Goal: Task Accomplishment & Management: Complete application form

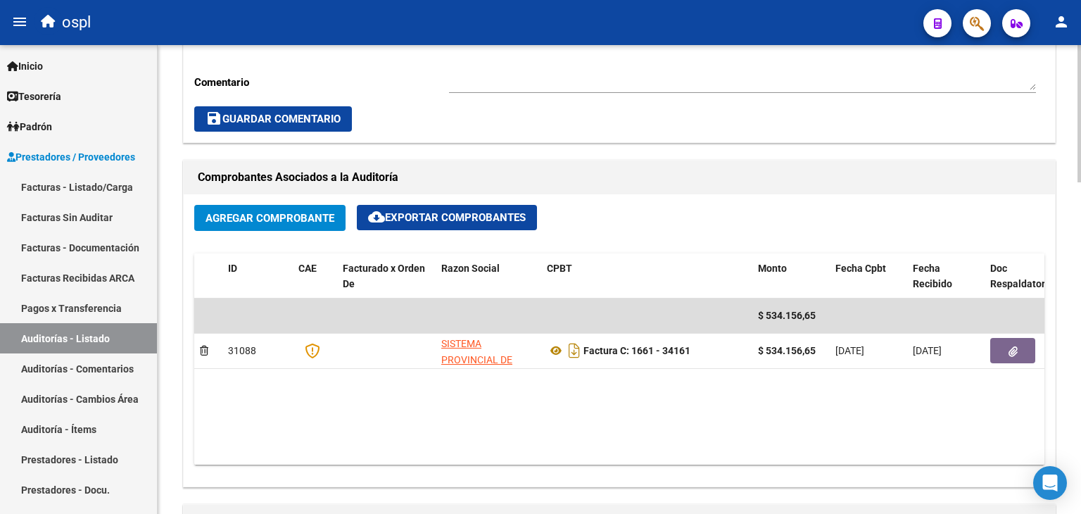
scroll to position [564, 0]
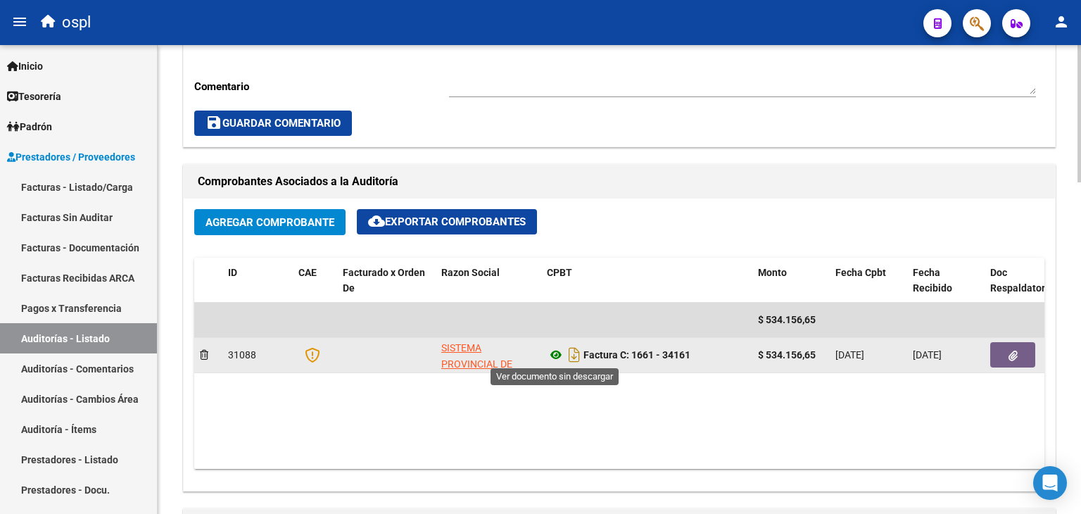
click at [552, 355] on icon at bounding box center [556, 354] width 18 height 17
click at [1013, 361] on button "button" at bounding box center [1012, 354] width 45 height 25
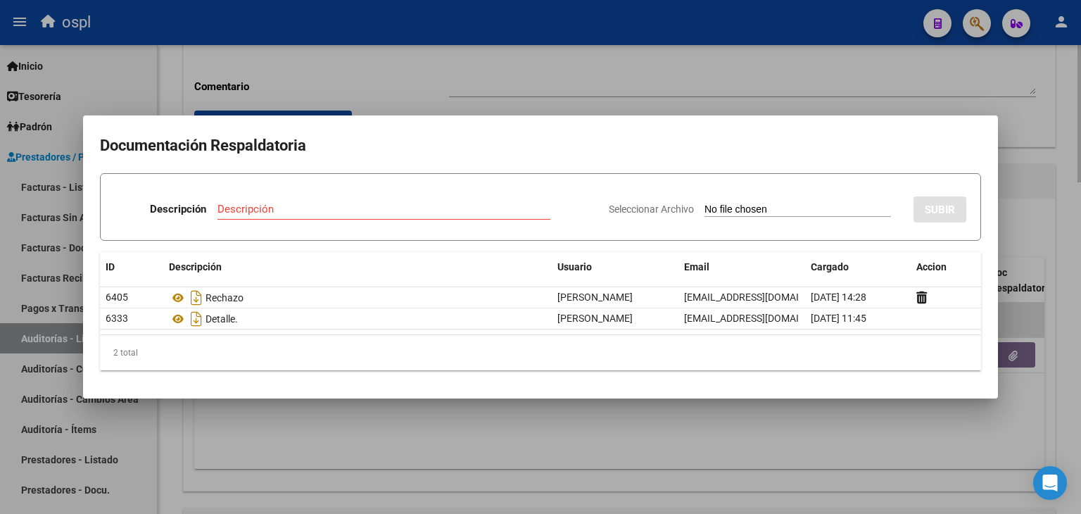
click at [446, 87] on div at bounding box center [540, 257] width 1081 height 514
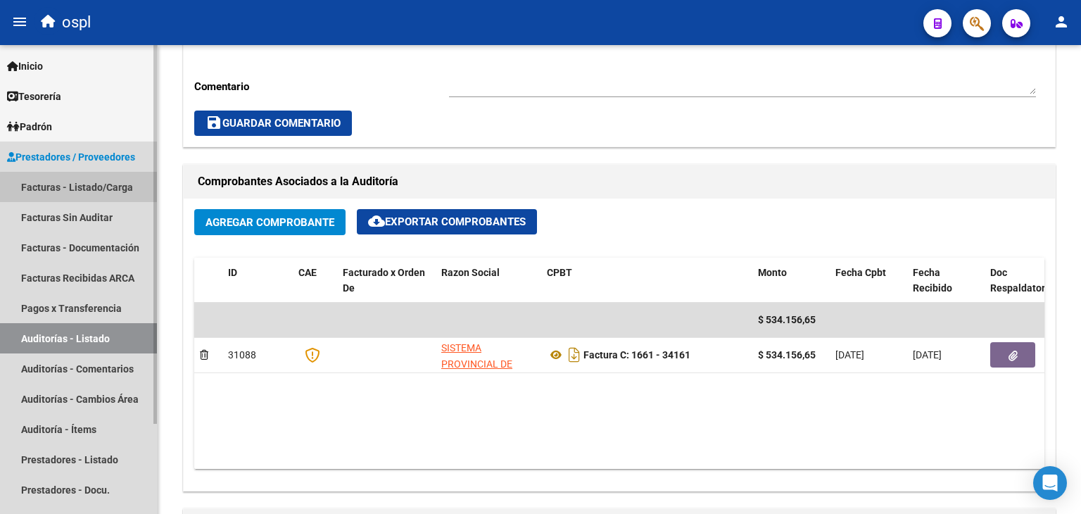
click at [110, 194] on link "Facturas - Listado/Carga" at bounding box center [78, 187] width 157 height 30
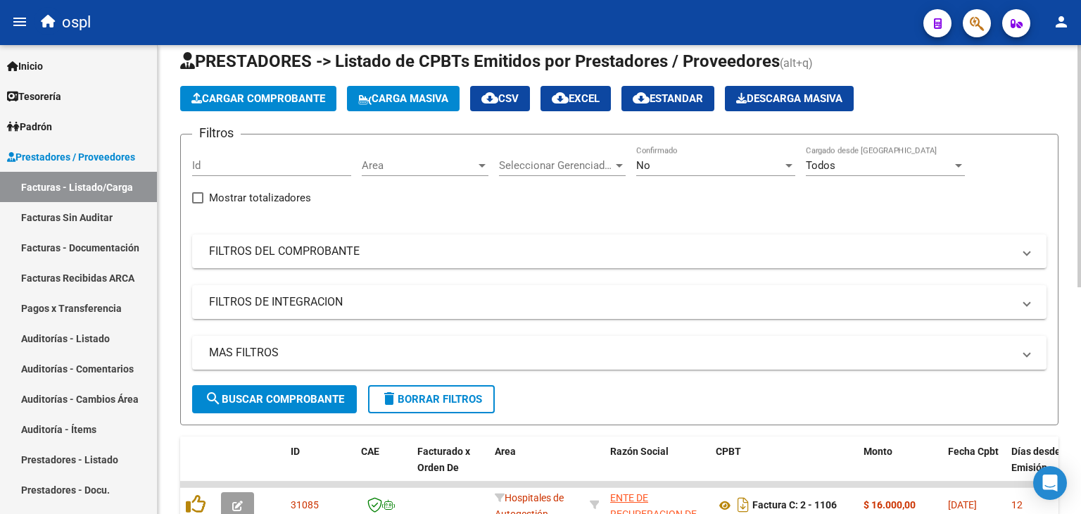
scroll to position [15, 0]
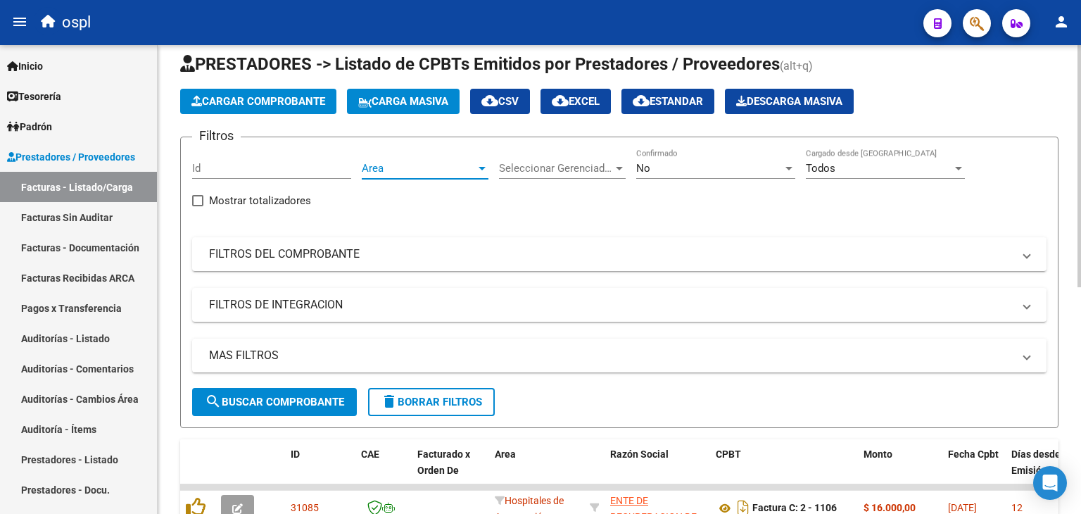
click at [372, 162] on span "Area" at bounding box center [419, 168] width 114 height 13
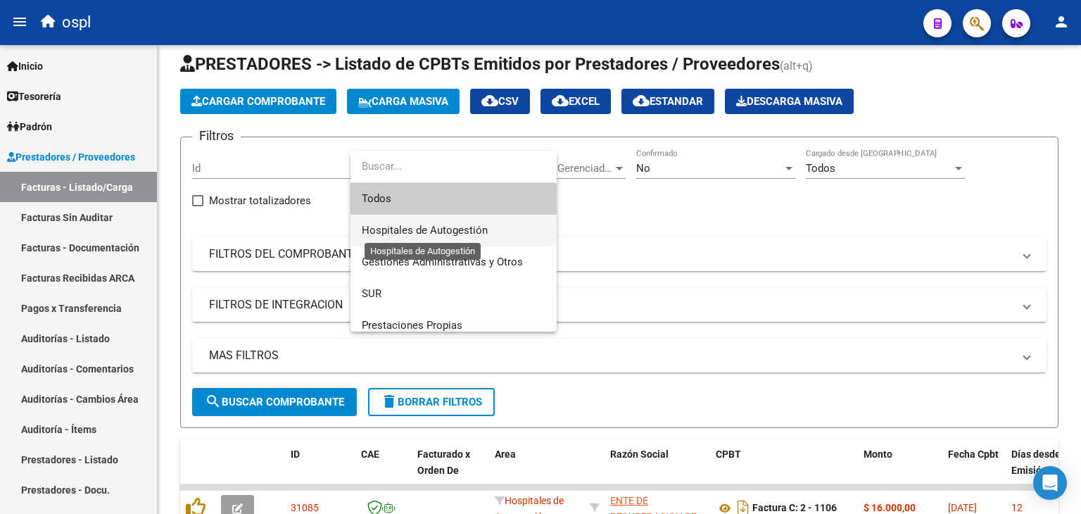
click at [381, 234] on span "Hospitales de Autogestión" at bounding box center [425, 230] width 126 height 13
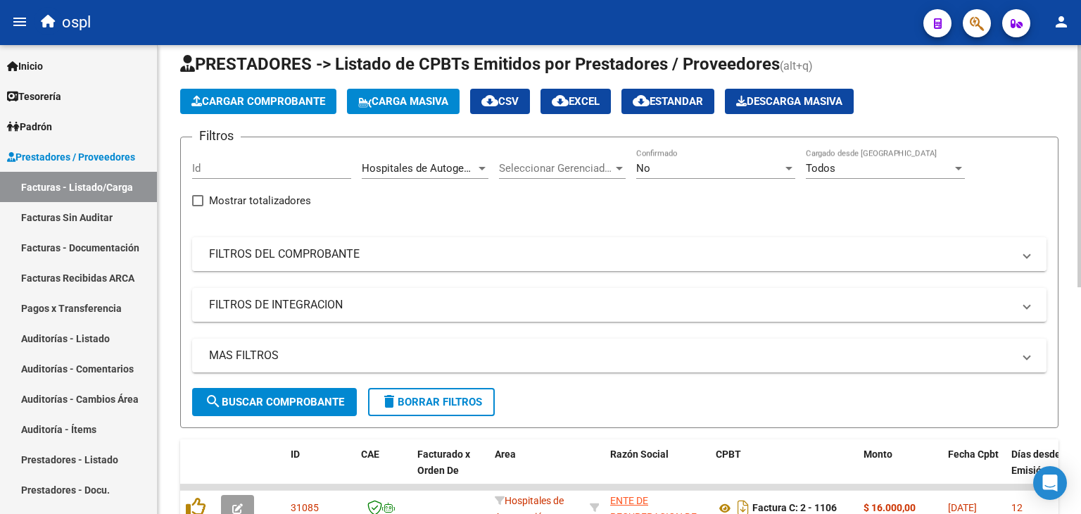
click at [312, 248] on mat-panel-title "FILTROS DEL COMPROBANTE" at bounding box center [611, 253] width 804 height 15
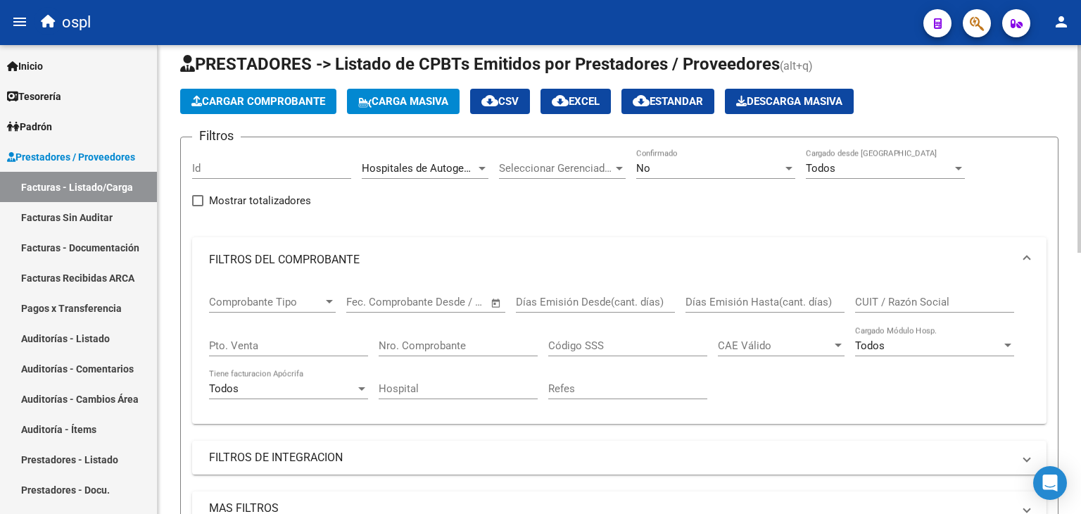
click at [500, 291] on span "Open calendar" at bounding box center [496, 303] width 34 height 34
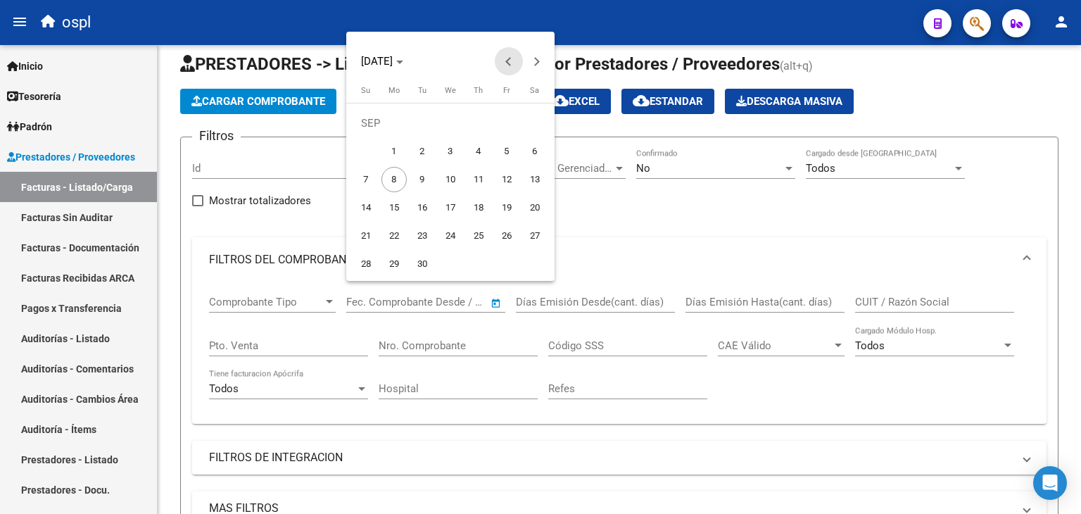
drag, startPoint x: 504, startPoint y: 56, endPoint x: 490, endPoint y: 68, distance: 18.9
click at [504, 56] on span "Previous month" at bounding box center [509, 61] width 28 height 28
click at [516, 115] on span "1" at bounding box center [506, 122] width 25 height 25
type input "[DATE]"
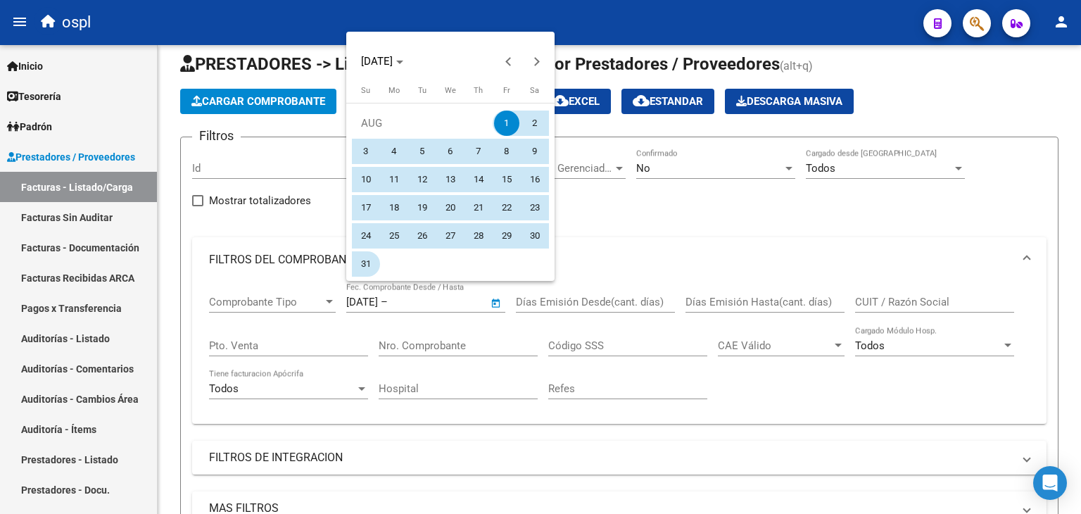
click at [374, 260] on span "31" at bounding box center [365, 263] width 25 height 25
type input "[DATE]"
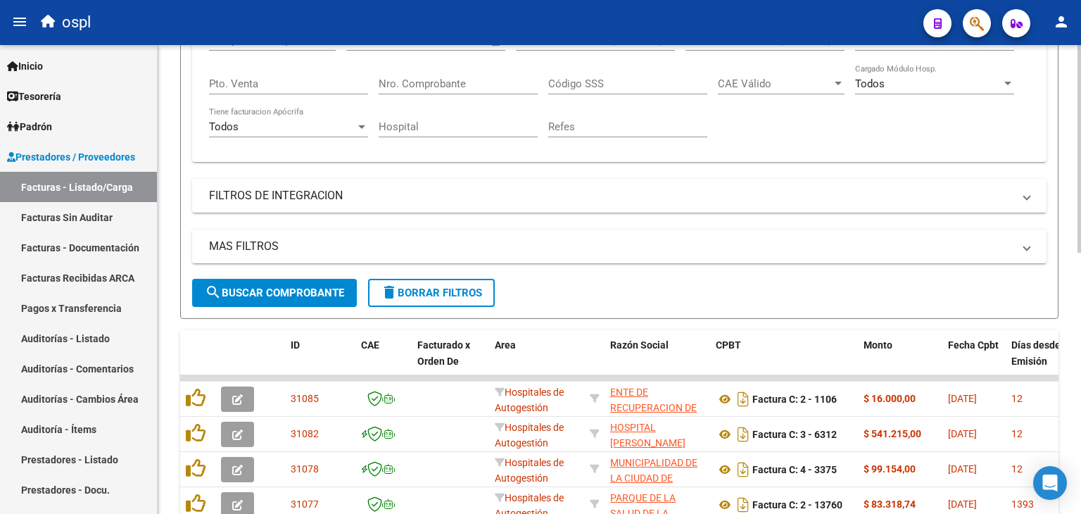
scroll to position [296, 0]
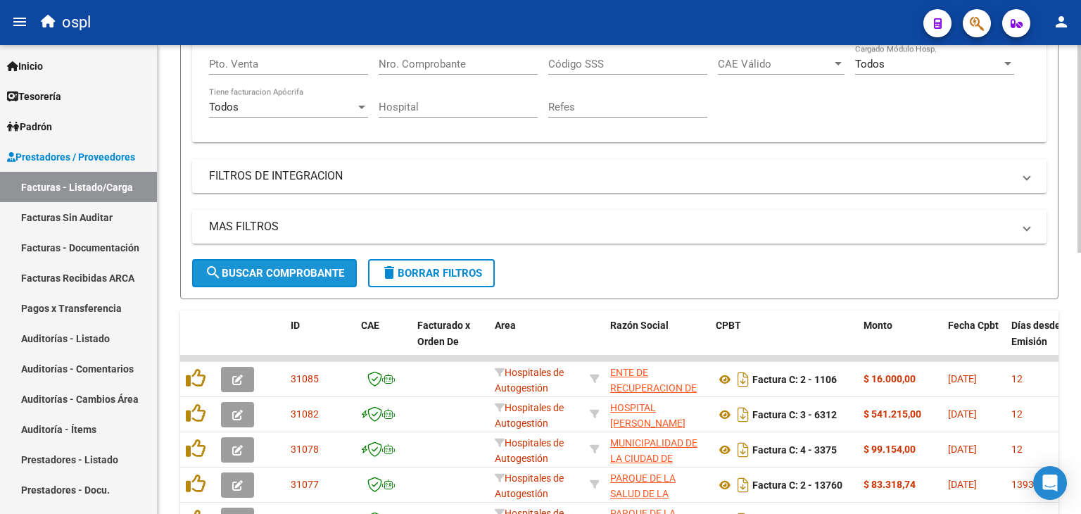
click at [300, 262] on button "search Buscar Comprobante" at bounding box center [274, 273] width 165 height 28
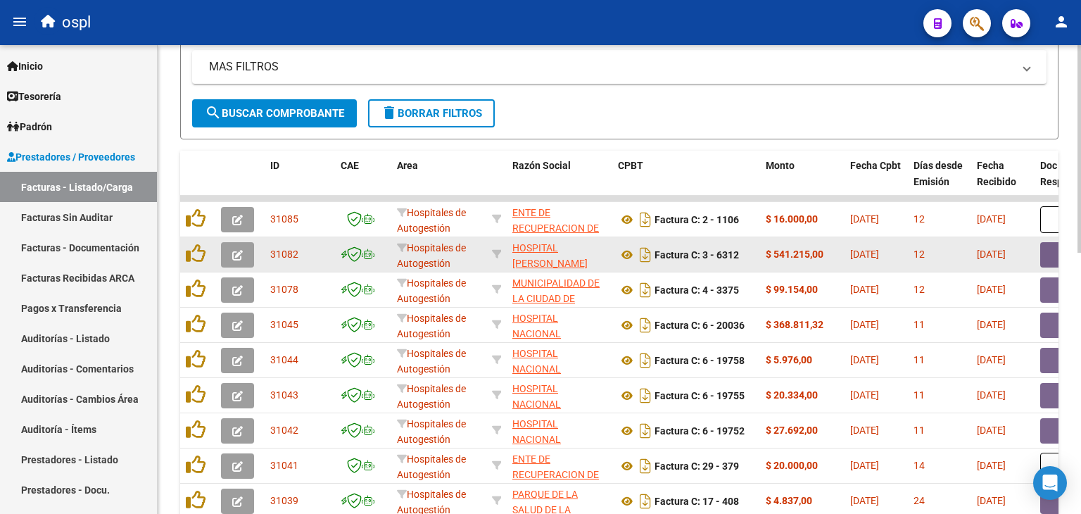
scroll to position [449, 0]
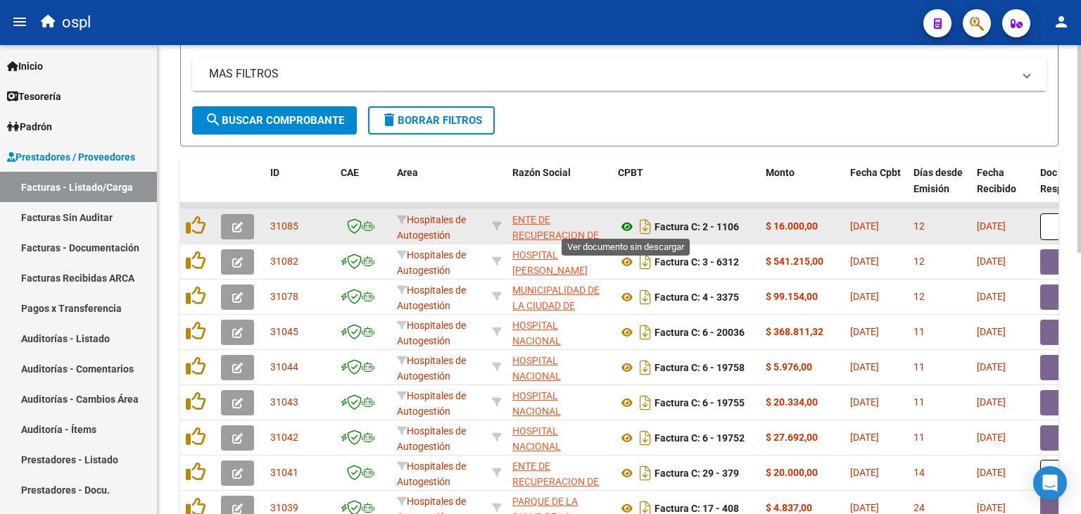
click at [623, 222] on icon at bounding box center [627, 226] width 18 height 17
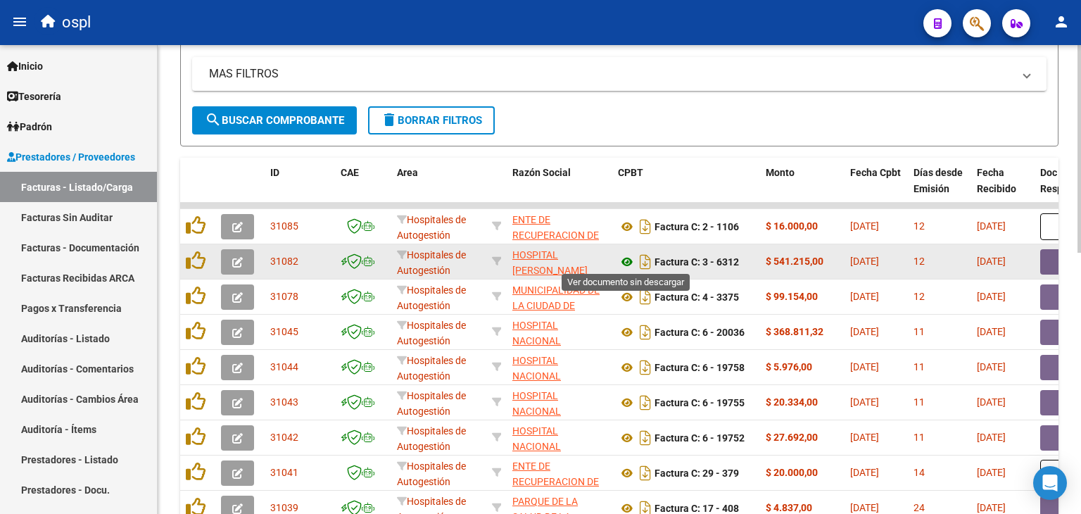
click at [631, 257] on icon at bounding box center [627, 261] width 18 height 17
click at [1052, 260] on button "button" at bounding box center [1062, 261] width 45 height 25
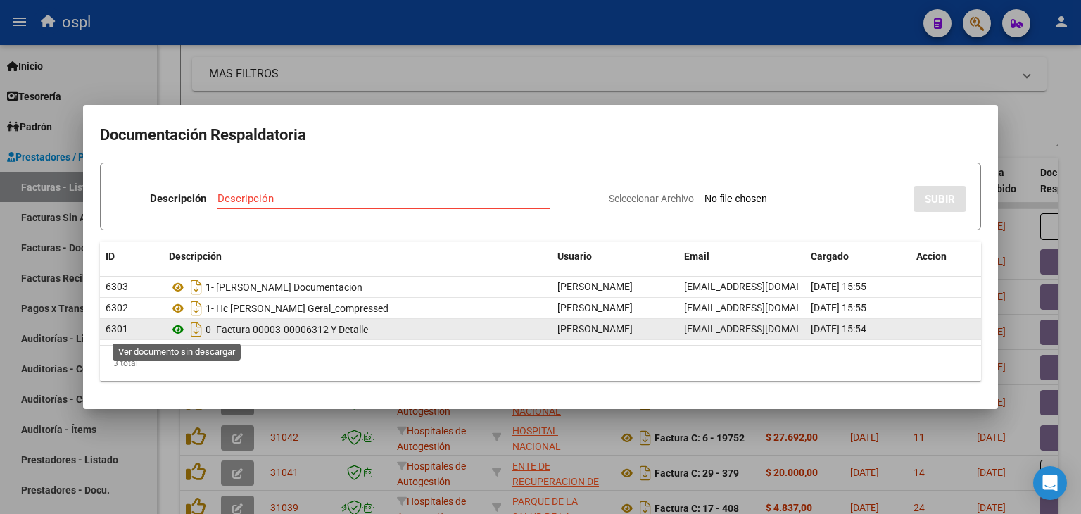
click at [182, 332] on icon at bounding box center [178, 329] width 18 height 17
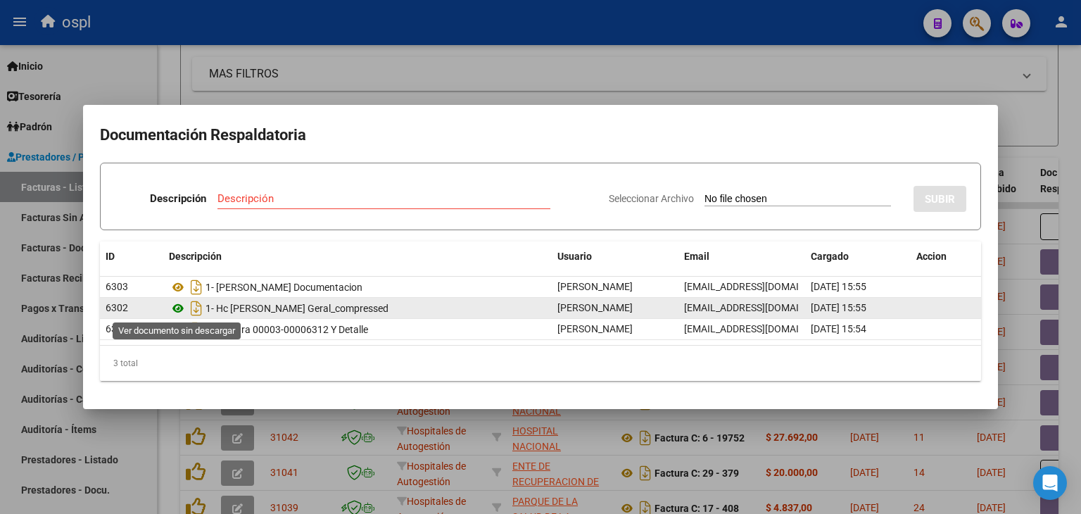
click at [177, 307] on icon at bounding box center [178, 308] width 18 height 17
click at [177, 302] on icon at bounding box center [178, 308] width 18 height 17
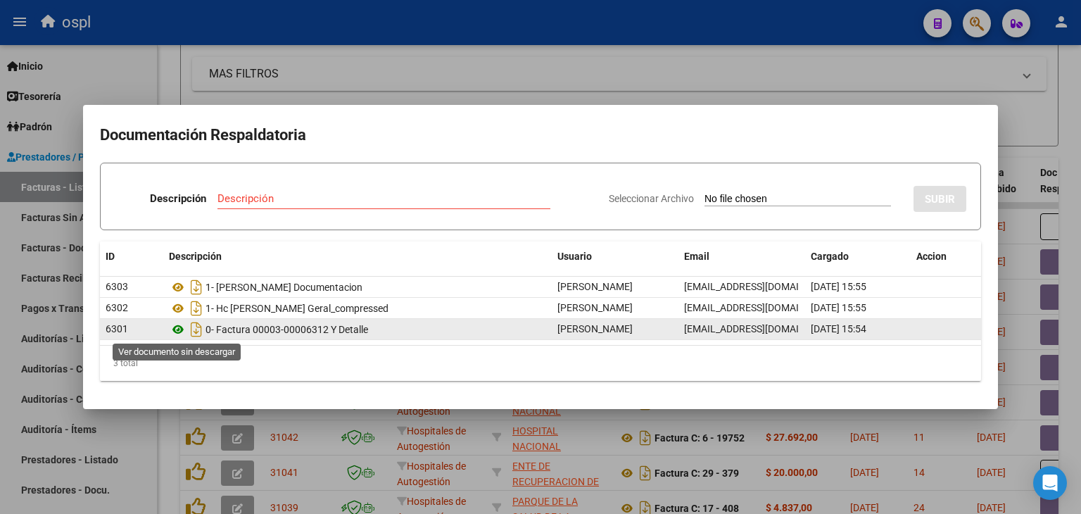
click at [174, 330] on icon at bounding box center [178, 329] width 18 height 17
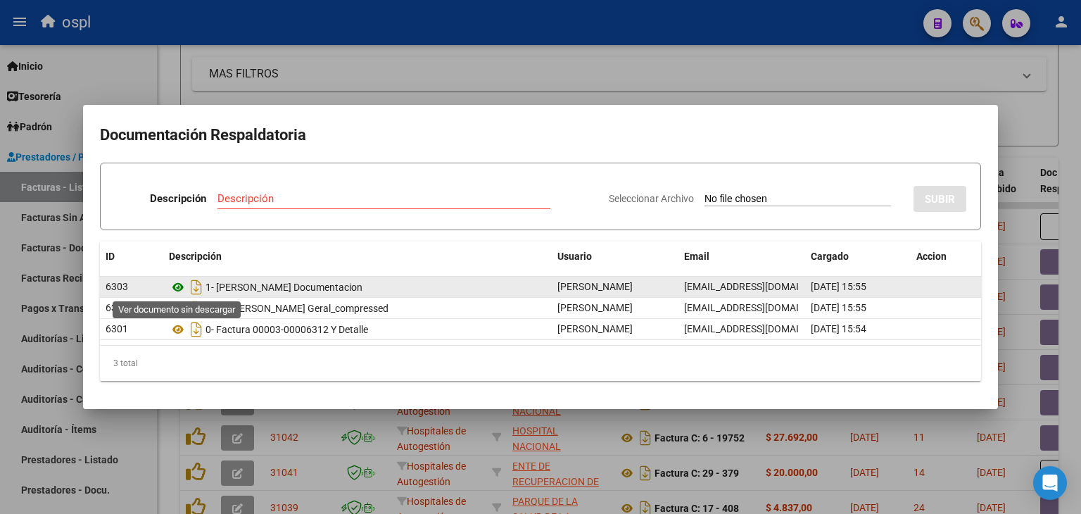
click at [176, 289] on icon at bounding box center [178, 287] width 18 height 17
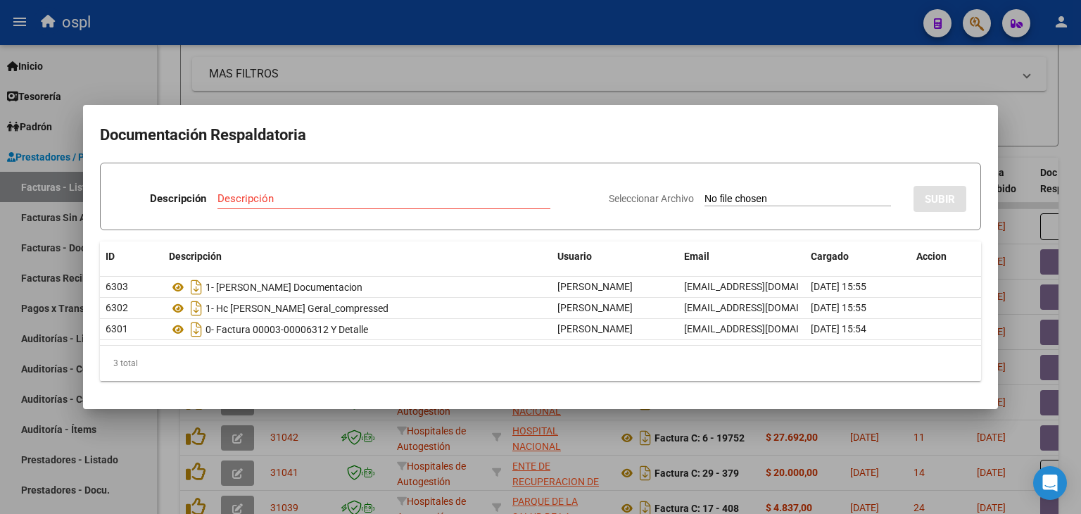
drag, startPoint x: 573, startPoint y: 64, endPoint x: 585, endPoint y: 151, distance: 88.2
click at [573, 65] on div at bounding box center [540, 257] width 1081 height 514
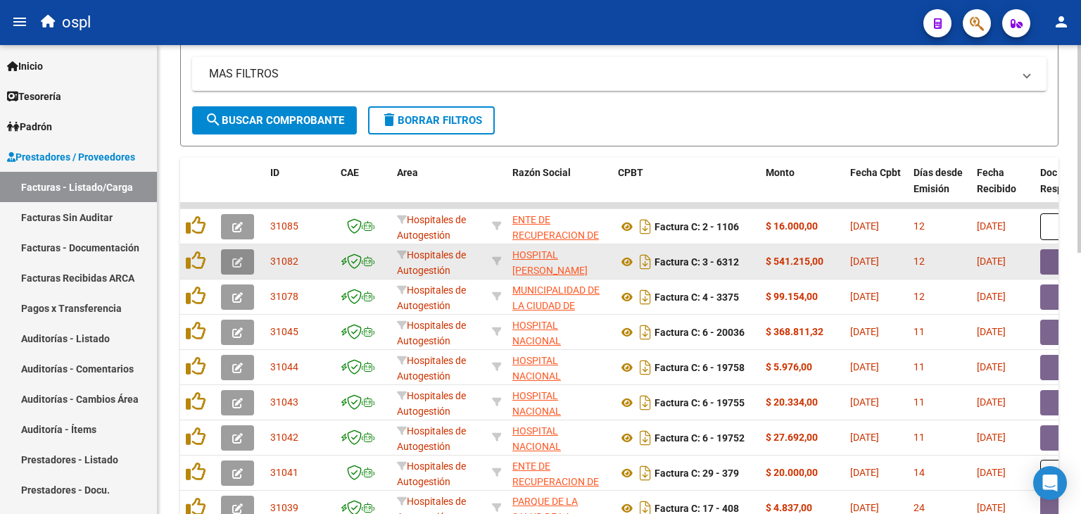
click at [239, 251] on button "button" at bounding box center [237, 261] width 33 height 25
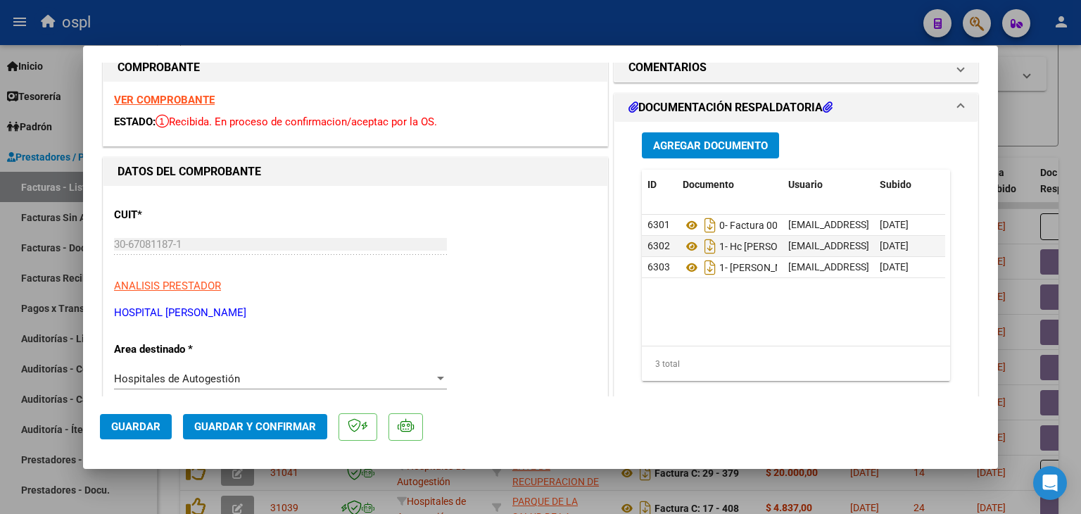
scroll to position [70, 0]
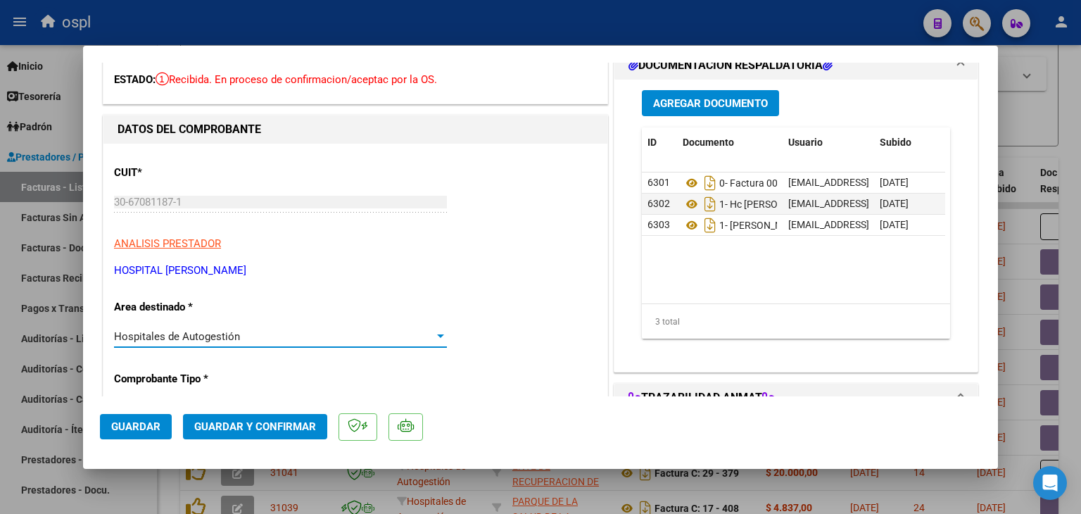
click at [411, 333] on div "Hospitales de Autogestión" at bounding box center [274, 336] width 320 height 13
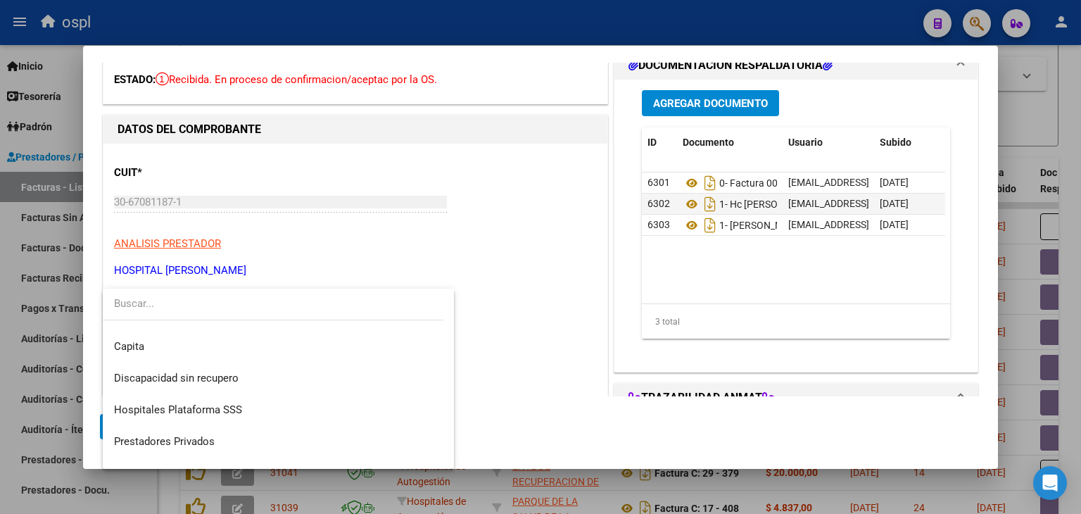
scroll to position [200, 0]
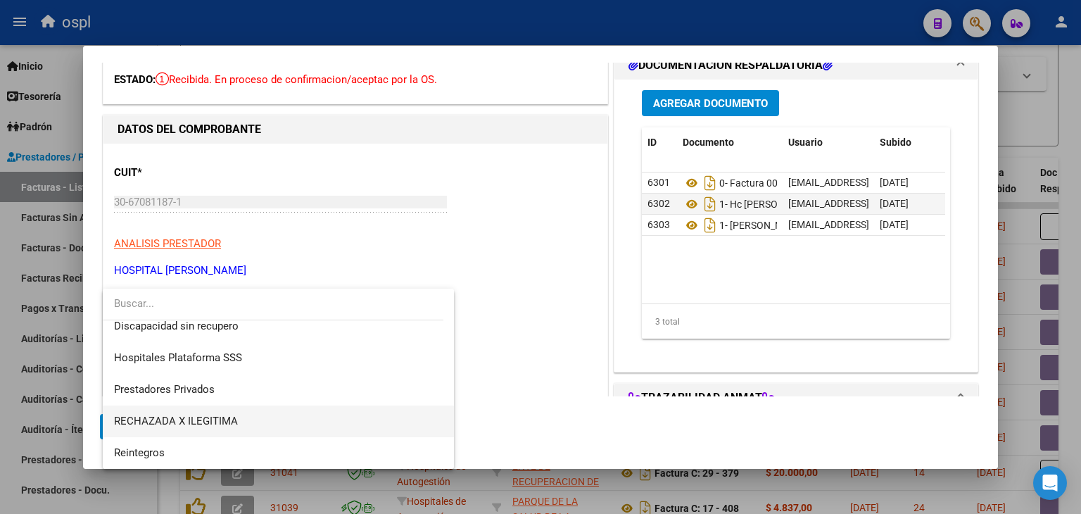
click at [262, 417] on span "RECHAZADA X ILEGITIMA" at bounding box center [278, 421] width 329 height 32
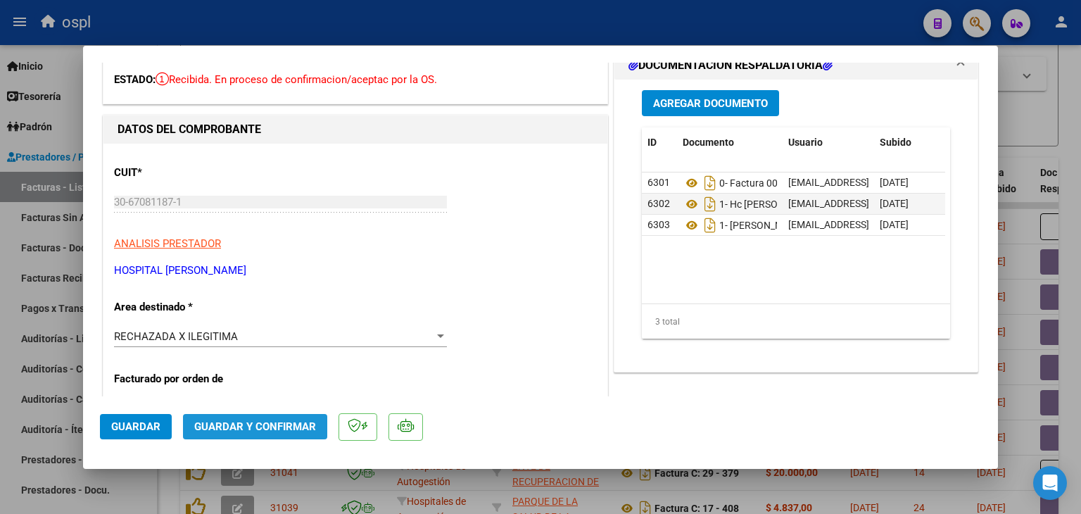
click at [262, 421] on span "Guardar y Confirmar" at bounding box center [255, 426] width 122 height 13
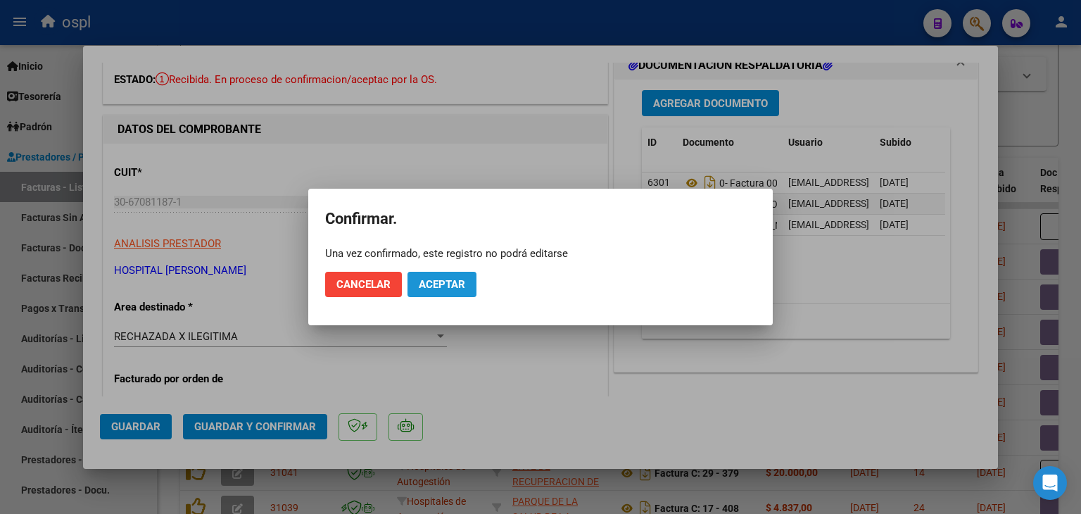
click at [464, 278] on span "Aceptar" at bounding box center [442, 284] width 46 height 13
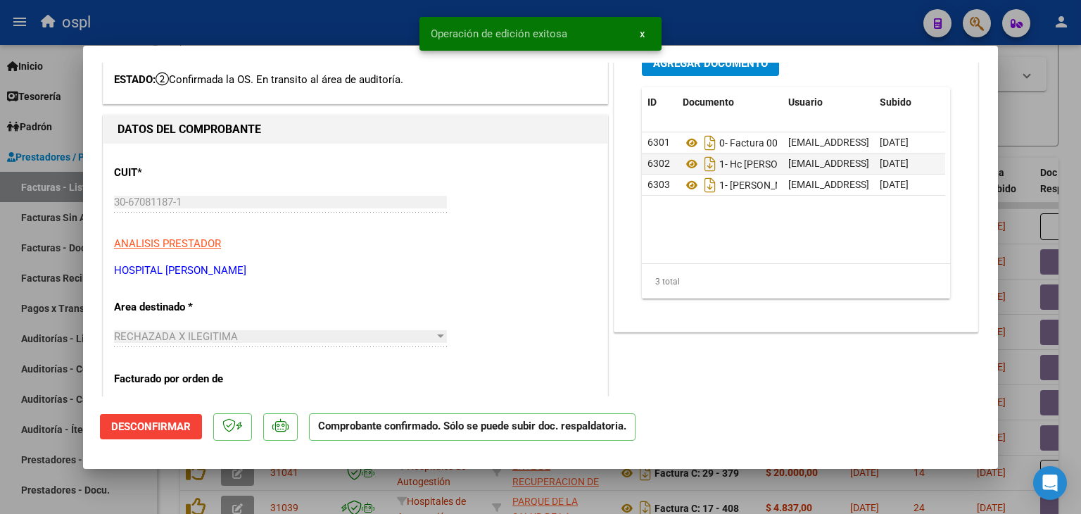
drag, startPoint x: 0, startPoint y: 372, endPoint x: 26, endPoint y: 320, distance: 58.2
click at [2, 360] on div at bounding box center [540, 257] width 1081 height 514
type input "$ 0,00"
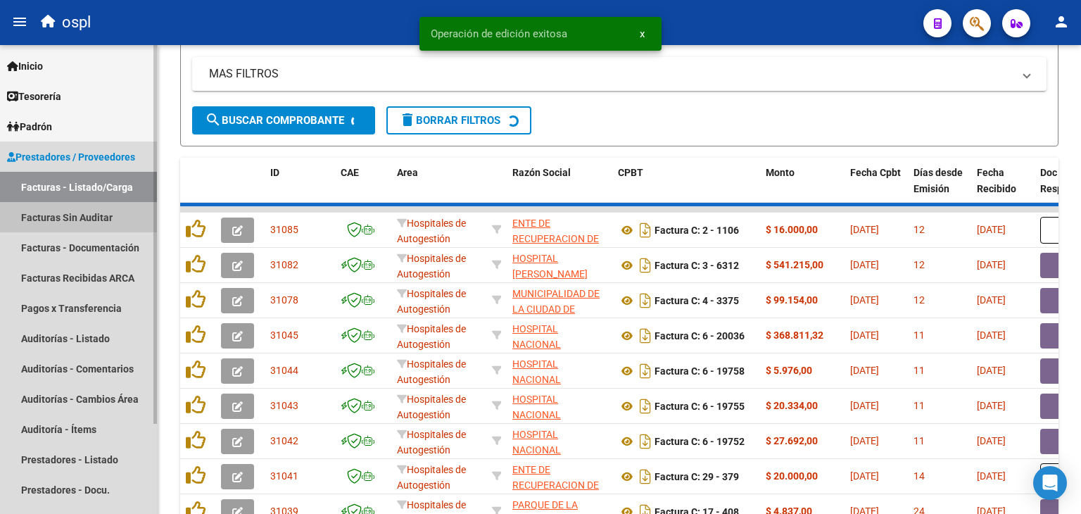
click at [93, 217] on link "Facturas Sin Auditar" at bounding box center [78, 217] width 157 height 30
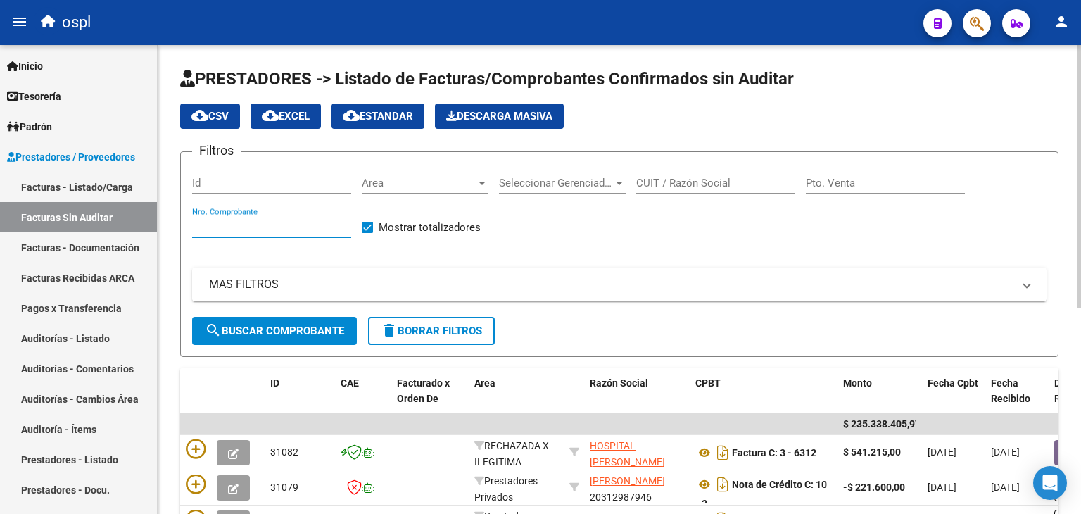
click at [271, 224] on input "Nro. Comprobante" at bounding box center [271, 226] width 159 height 13
type input "6312"
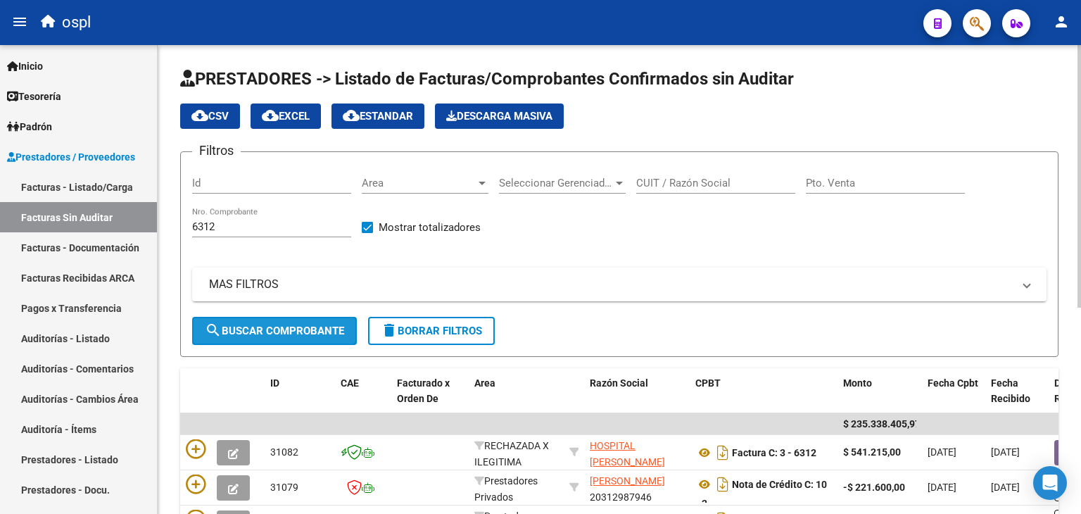
drag, startPoint x: 293, startPoint y: 331, endPoint x: 300, endPoint y: 319, distance: 14.8
click at [296, 322] on button "search Buscar Comprobante" at bounding box center [274, 331] width 165 height 28
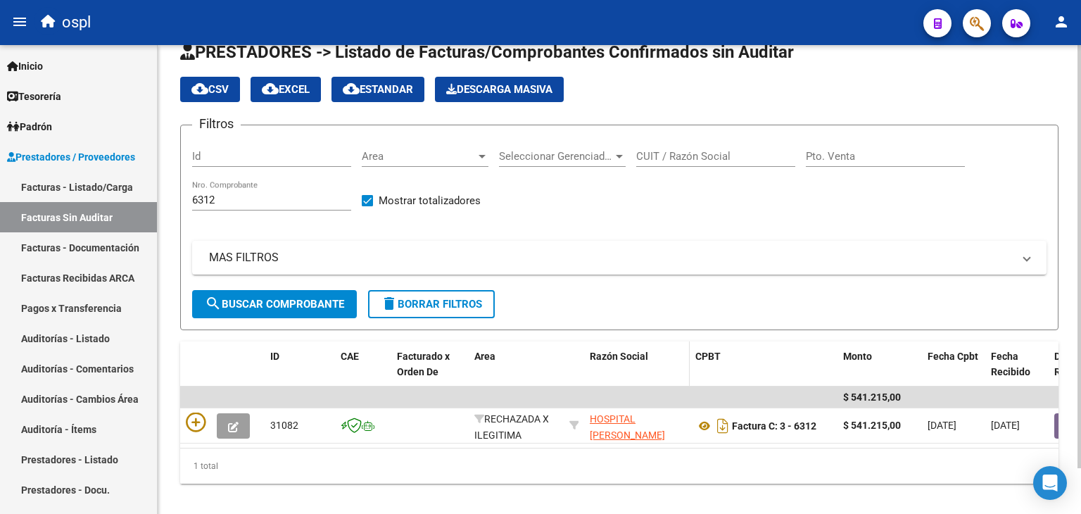
scroll to position [51, 0]
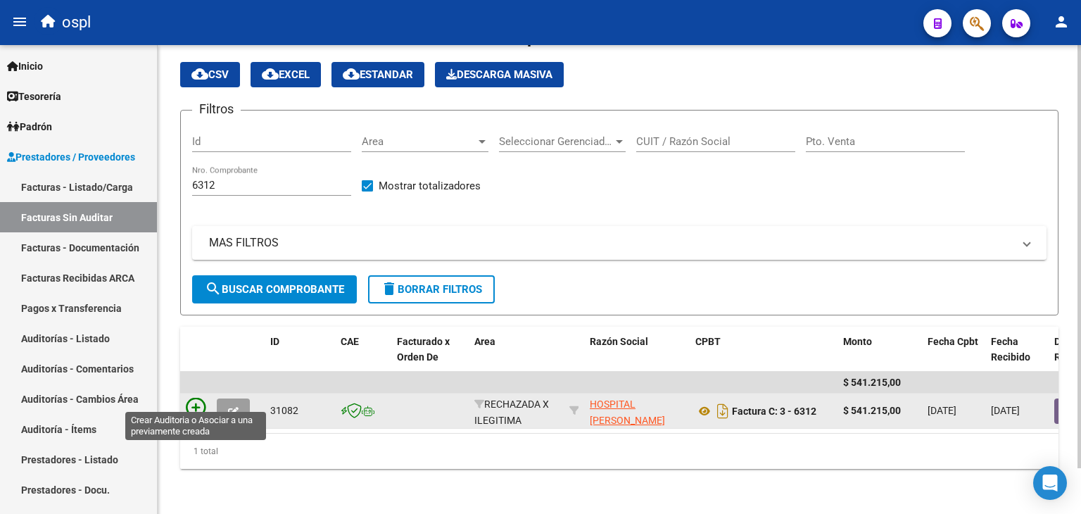
click at [200, 398] on icon at bounding box center [196, 408] width 20 height 20
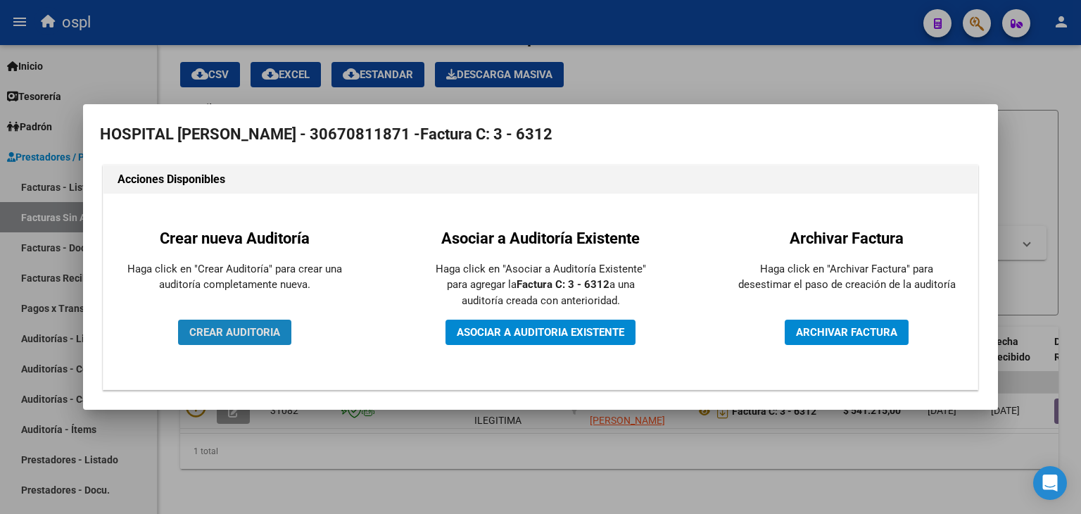
click at [248, 328] on span "CREAR AUDITORIA" at bounding box center [234, 332] width 91 height 13
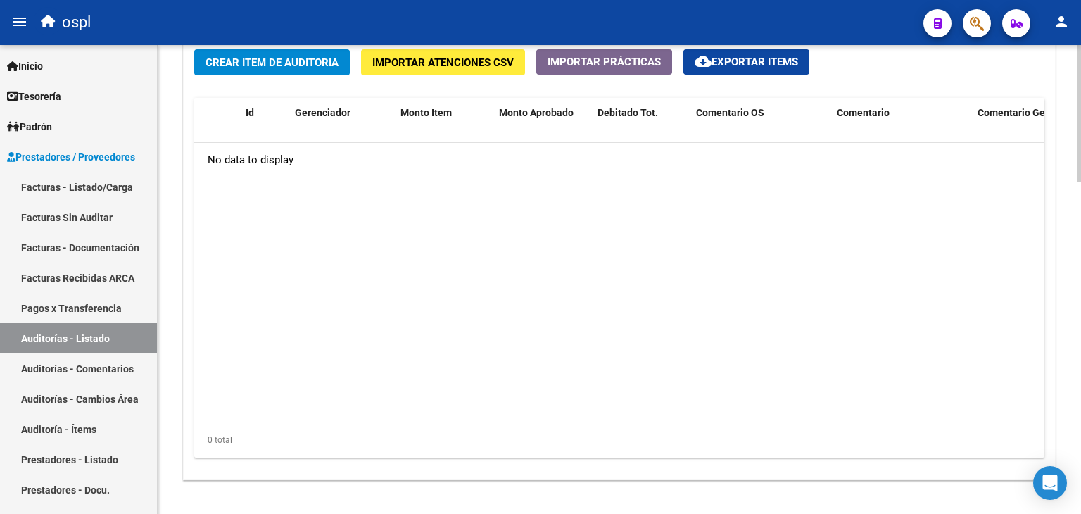
scroll to position [991, 0]
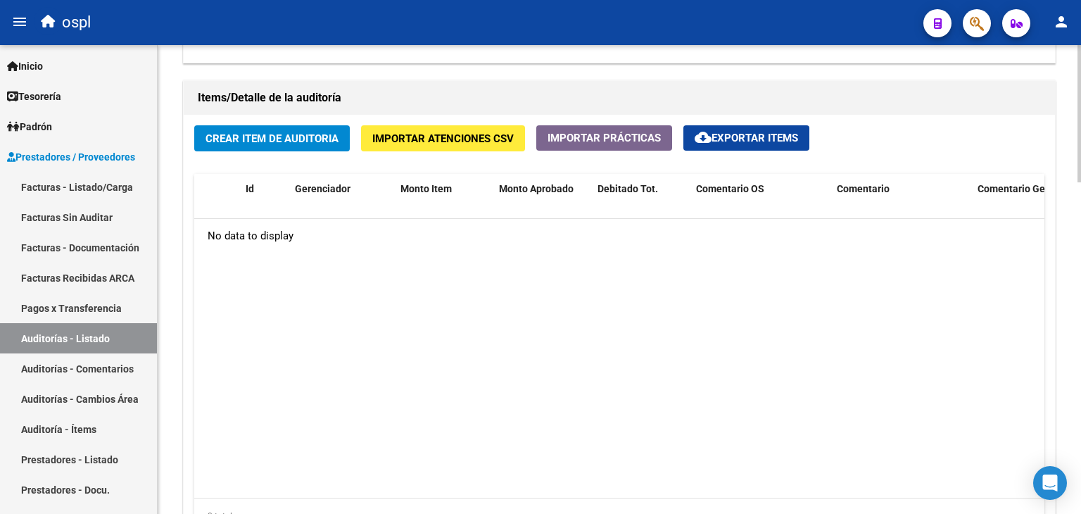
click at [229, 128] on button "Crear Item de Auditoria" at bounding box center [272, 138] width 156 height 26
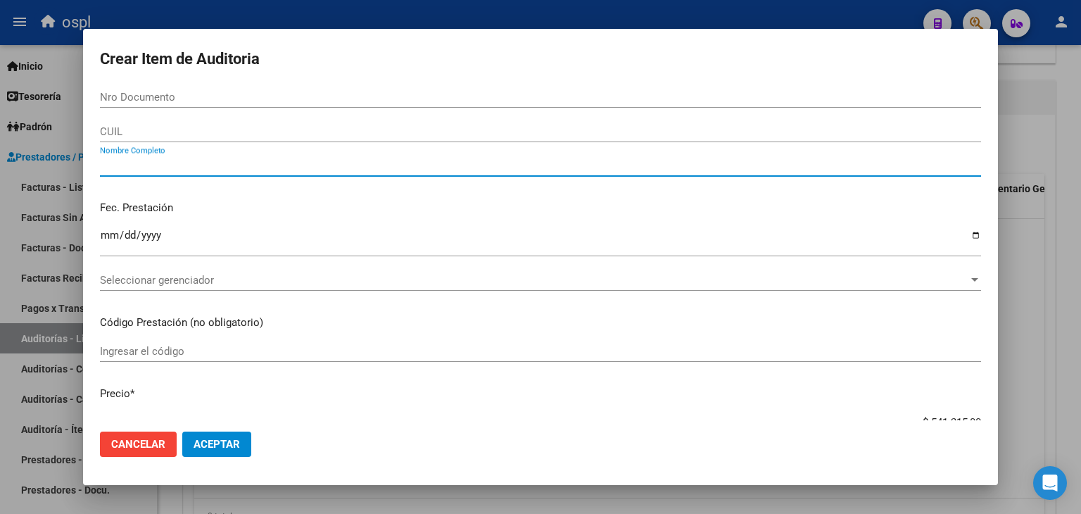
click at [185, 164] on input "Nombre Completo" at bounding box center [540, 165] width 881 height 13
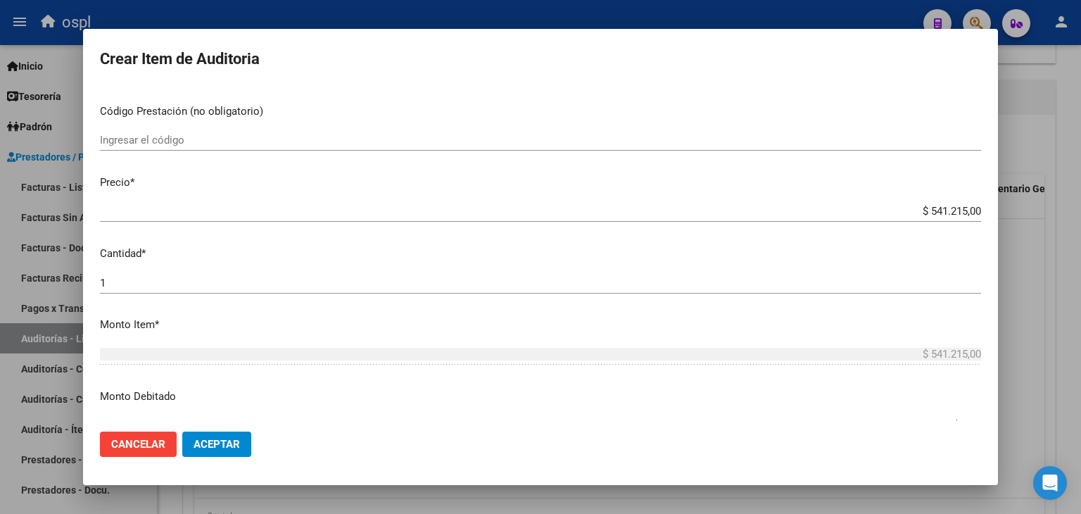
scroll to position [281, 0]
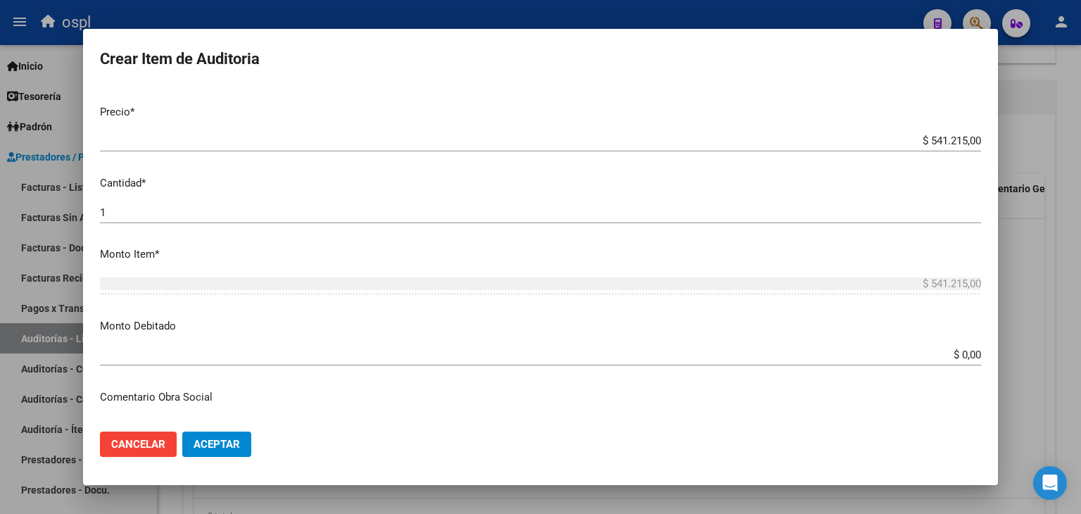
type input "TODOS"
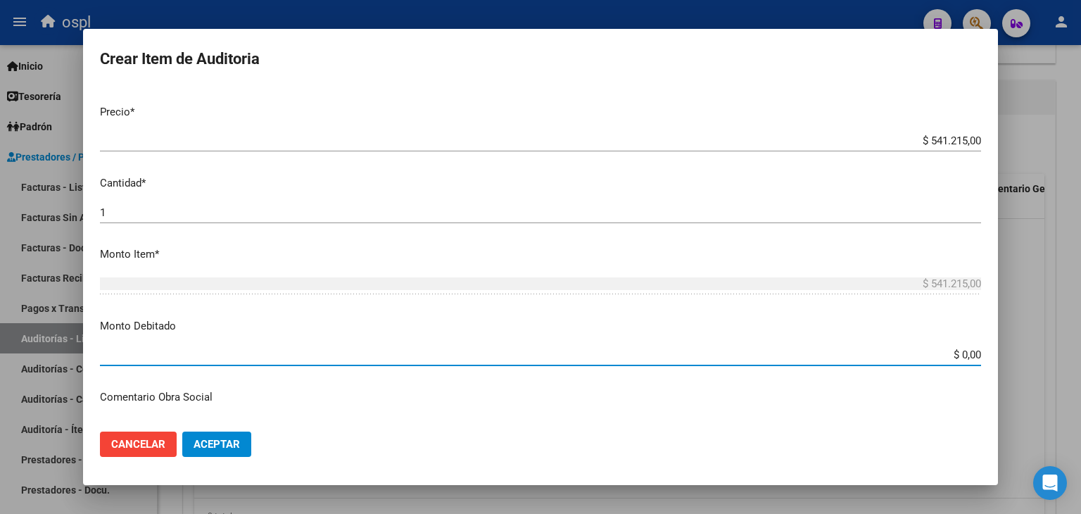
drag, startPoint x: 939, startPoint y: 358, endPoint x: 984, endPoint y: 356, distance: 44.4
click at [984, 355] on mat-dialog-content "Nro Documento CUIL TODOS Nombre Completo Fec. Prestación Ingresar la fecha Sele…" at bounding box center [540, 254] width 915 height 334
type input "$ 541.215,00"
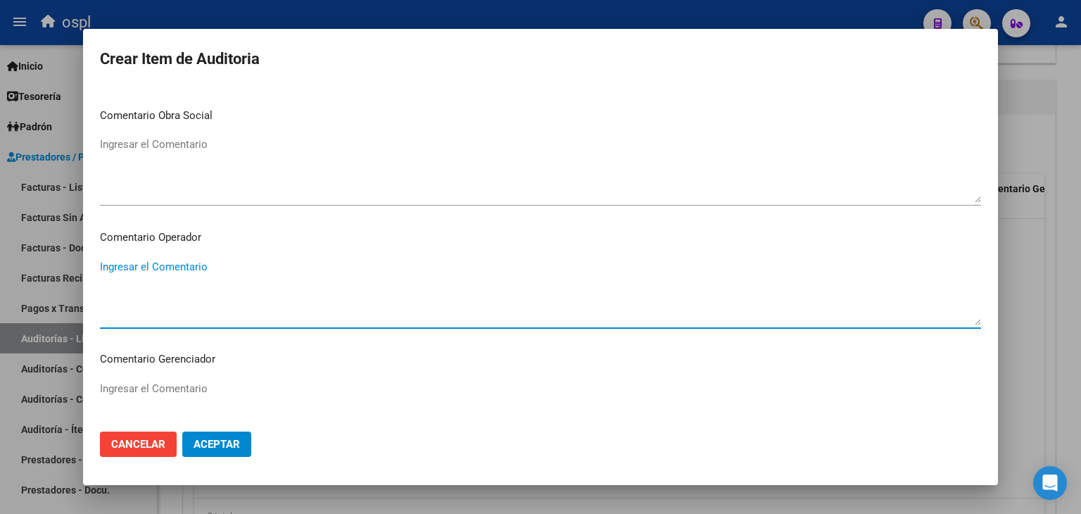
click at [343, 288] on textarea "Ingresar el Comentario" at bounding box center [540, 292] width 881 height 66
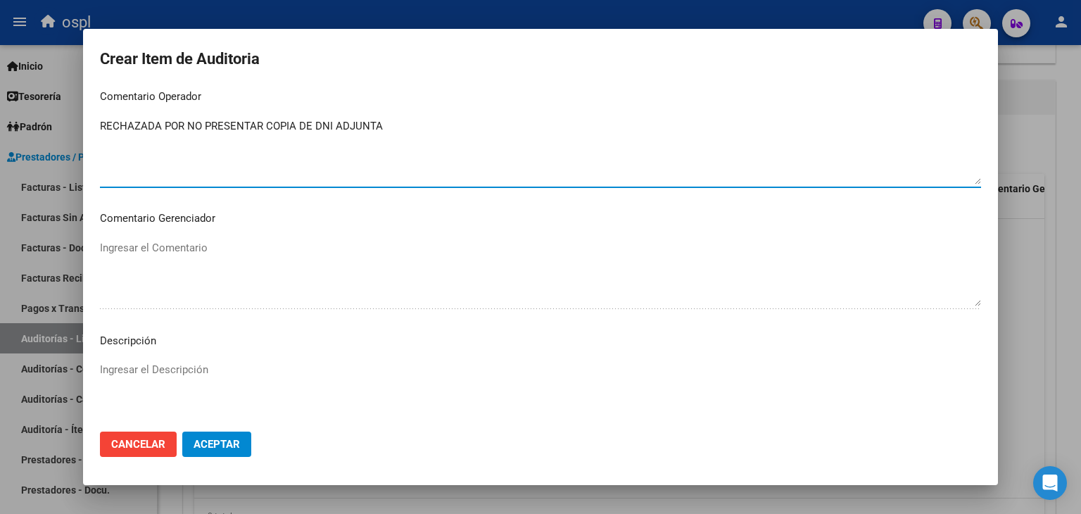
type textarea "RECHAZADA POR NO PRESENTAR COPIA DE DNI ADJUNTA"
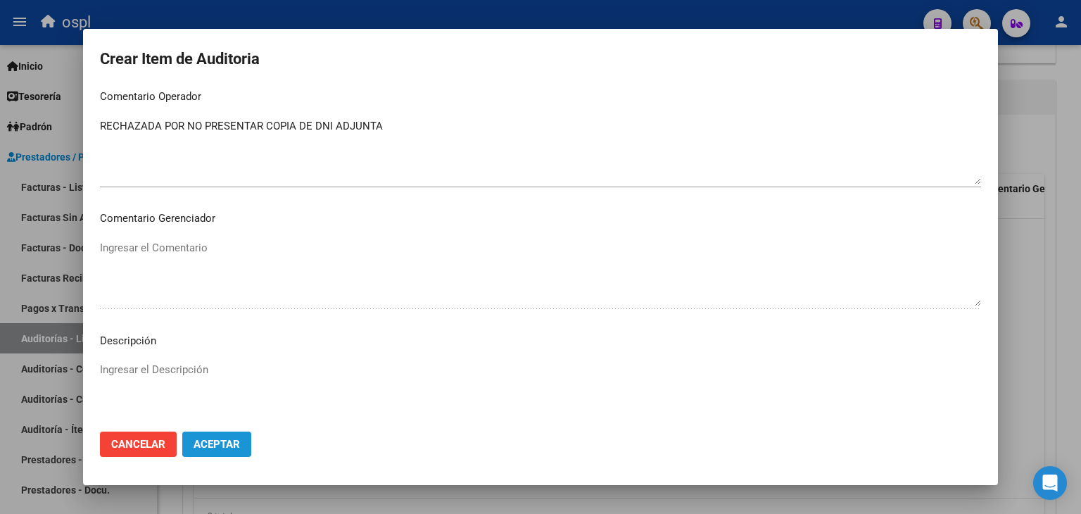
drag, startPoint x: 217, startPoint y: 440, endPoint x: 214, endPoint y: 429, distance: 10.9
click at [217, 436] on button "Aceptar" at bounding box center [216, 443] width 69 height 25
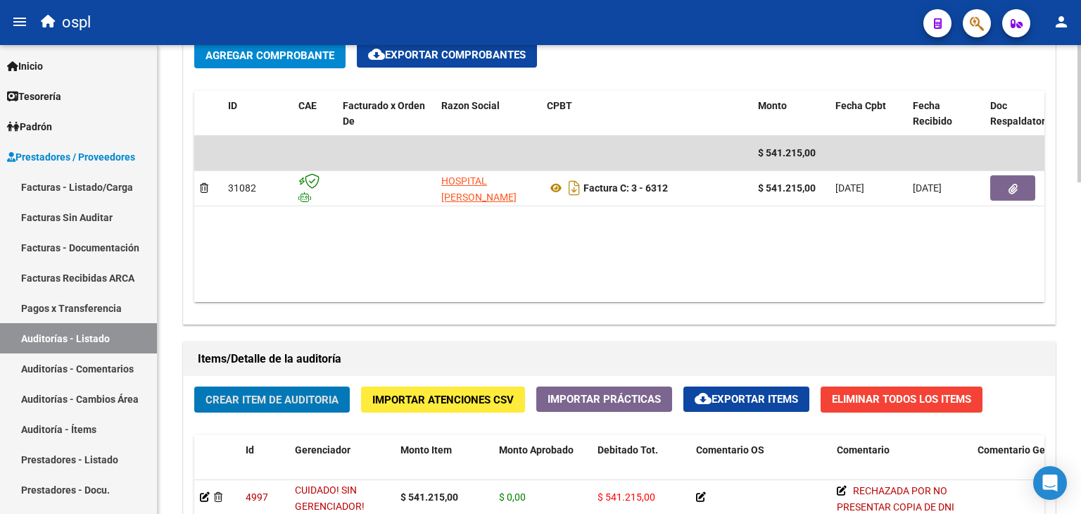
scroll to position [709, 0]
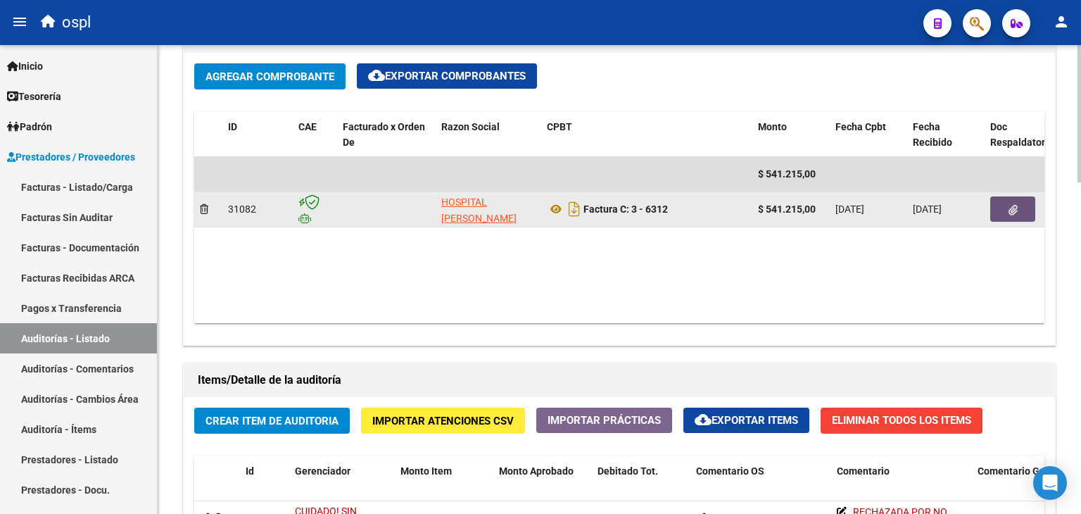
click at [1013, 211] on icon "button" at bounding box center [1012, 210] width 9 height 11
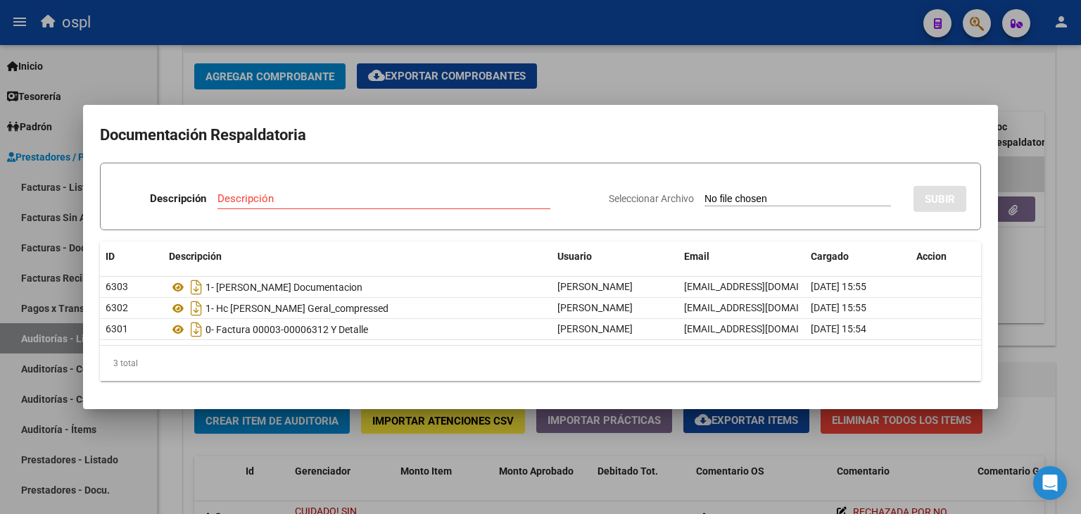
click at [719, 195] on input "Seleccionar Archivo" at bounding box center [797, 199] width 186 height 13
type input "C:\fakepath\RECHAZO X ILEGITIMA - FC 6312.pdf"
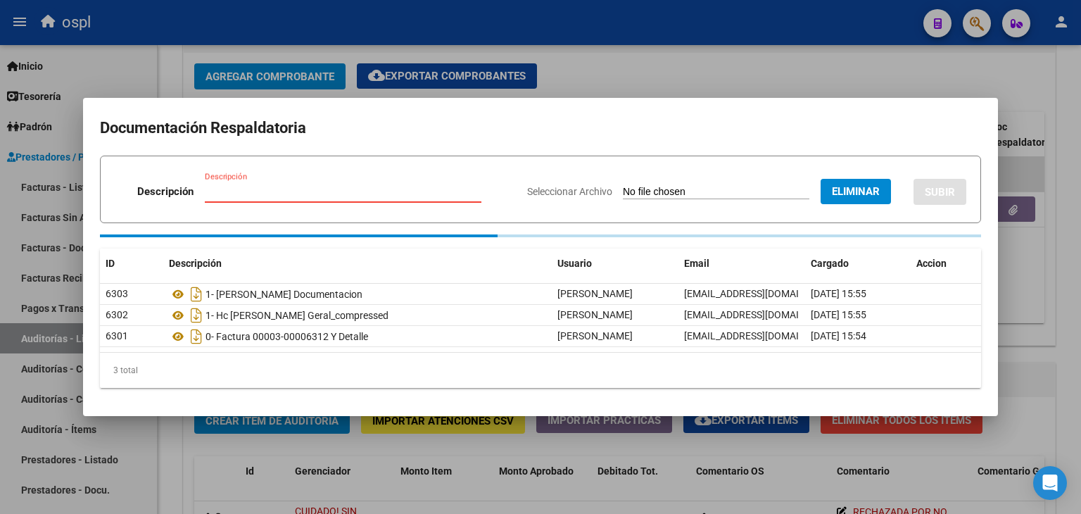
click at [369, 189] on input "Descripción" at bounding box center [343, 191] width 277 height 13
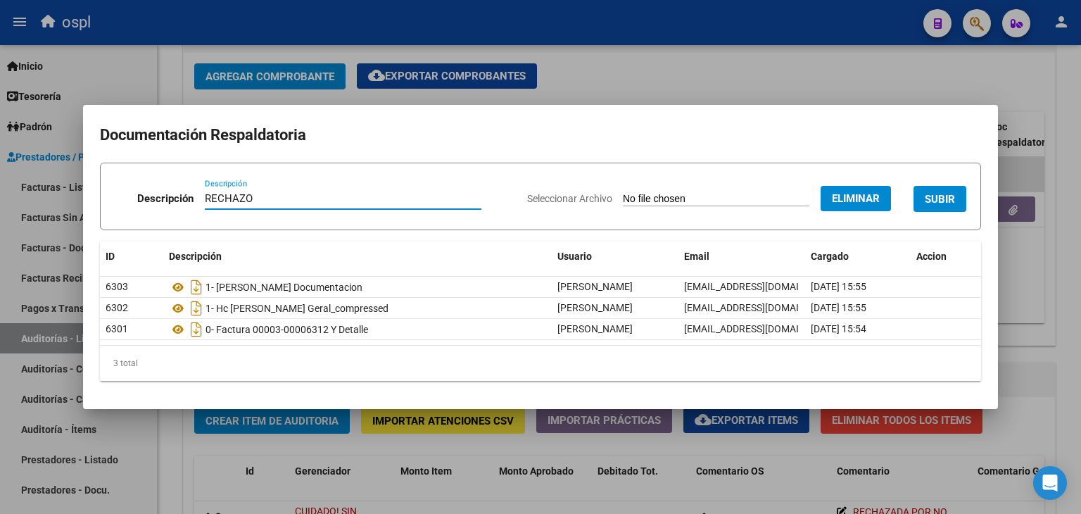
type input "RECHAZO"
click at [953, 195] on span "SUBIR" at bounding box center [940, 199] width 30 height 13
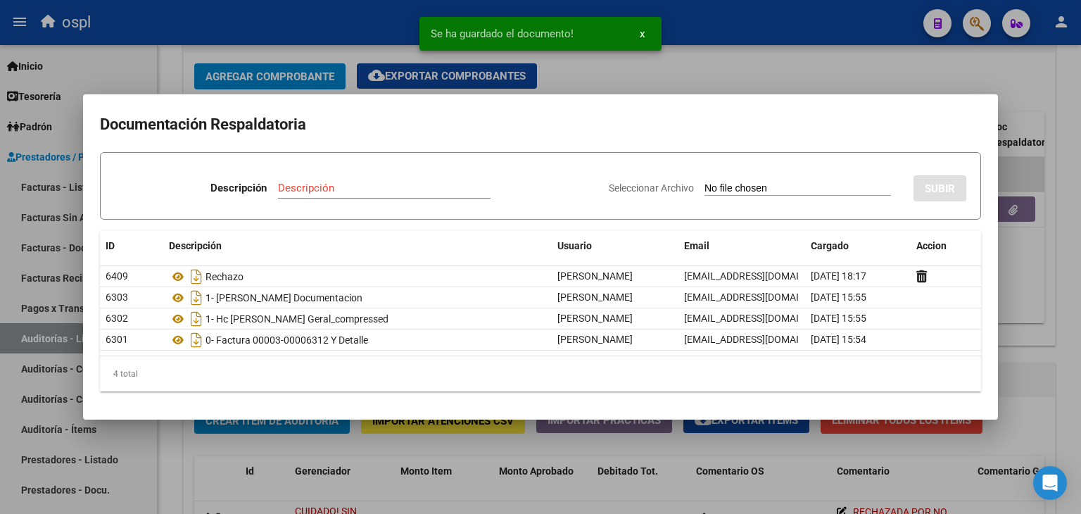
click at [834, 75] on div at bounding box center [540, 257] width 1081 height 514
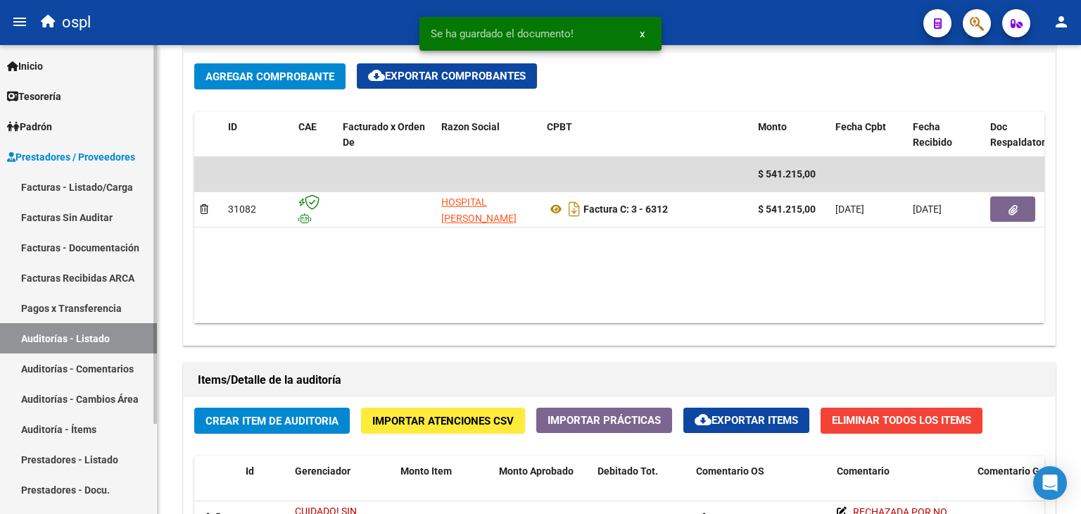
click at [115, 189] on link "Facturas - Listado/Carga" at bounding box center [78, 187] width 157 height 30
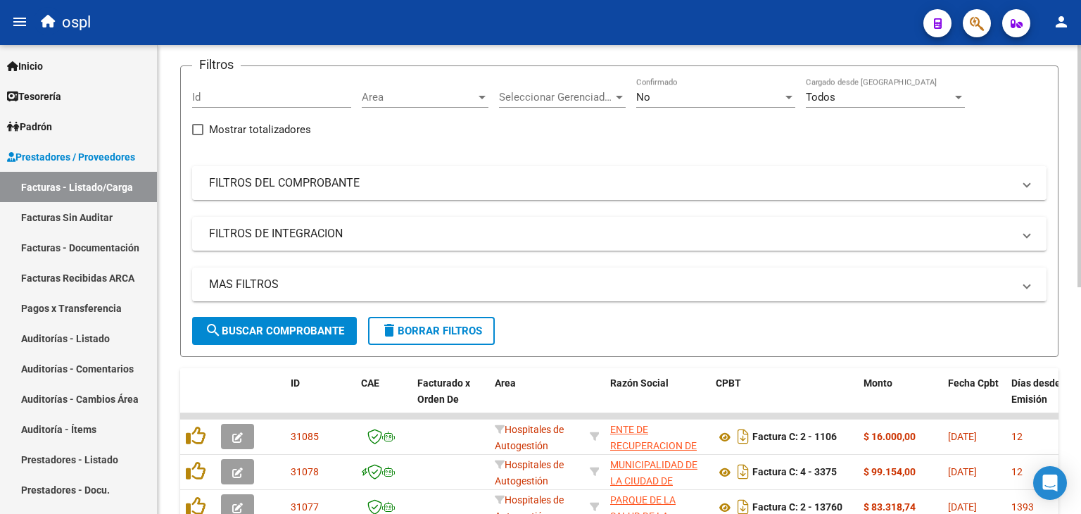
scroll to position [85, 0]
click at [431, 99] on span "Area" at bounding box center [419, 97] width 114 height 13
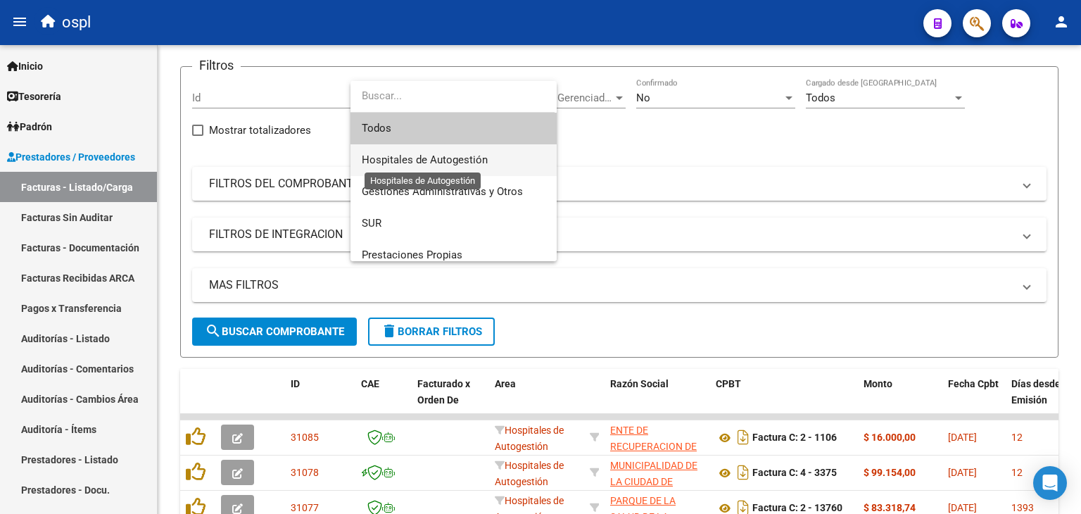
click at [414, 158] on span "Hospitales de Autogestión" at bounding box center [425, 159] width 126 height 13
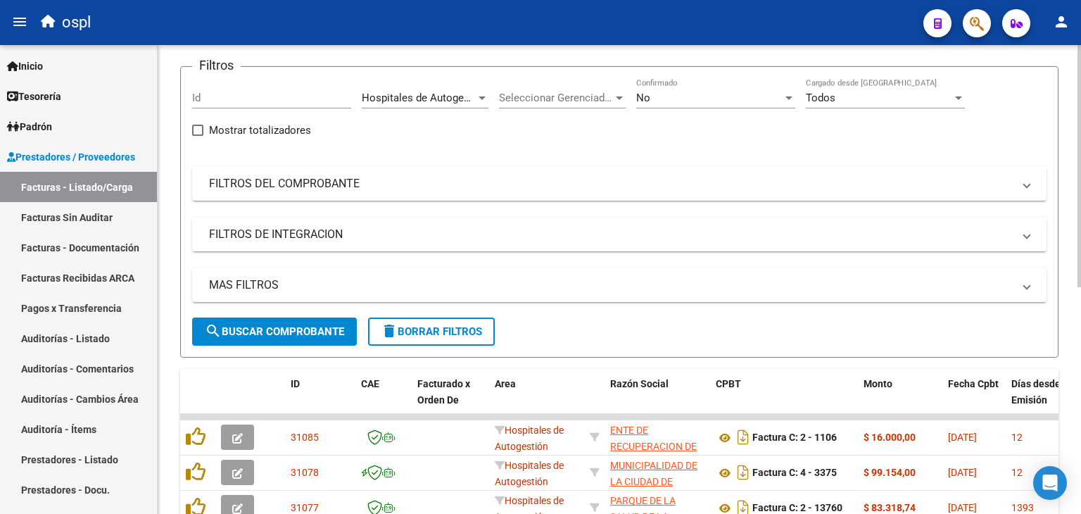
click at [319, 189] on mat-panel-title "FILTROS DEL COMPROBANTE" at bounding box center [611, 183] width 804 height 15
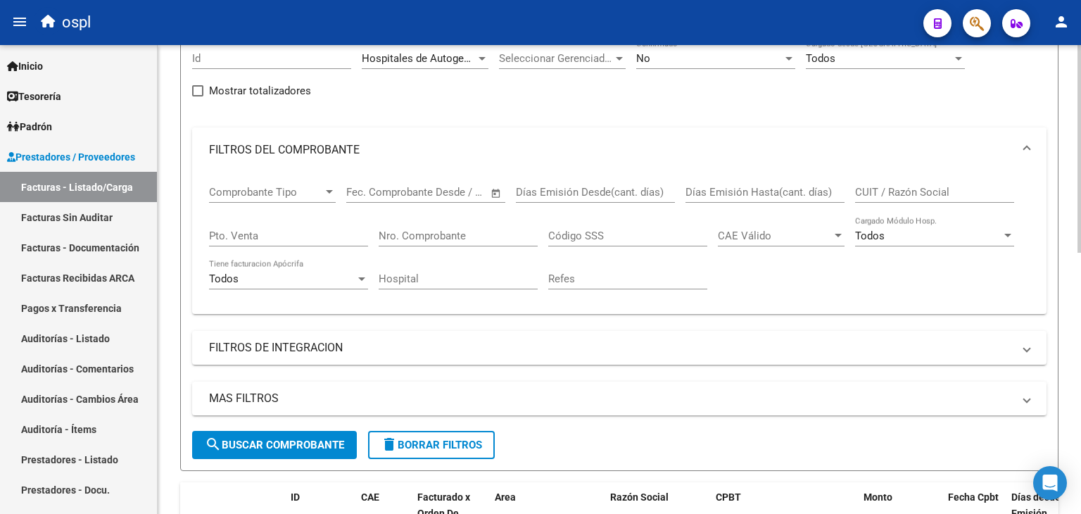
scroll to position [226, 0]
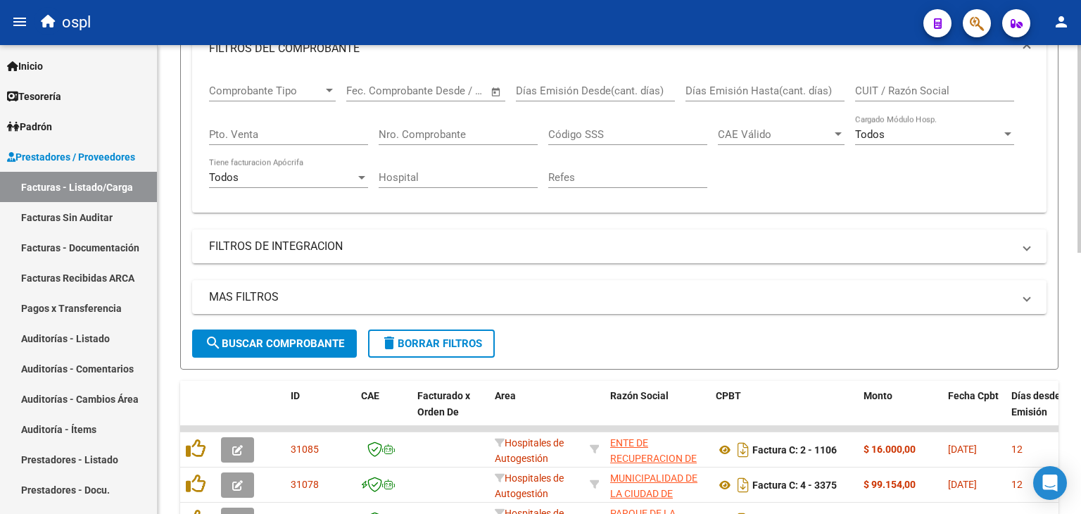
click at [496, 87] on span "Open calendar" at bounding box center [496, 92] width 34 height 34
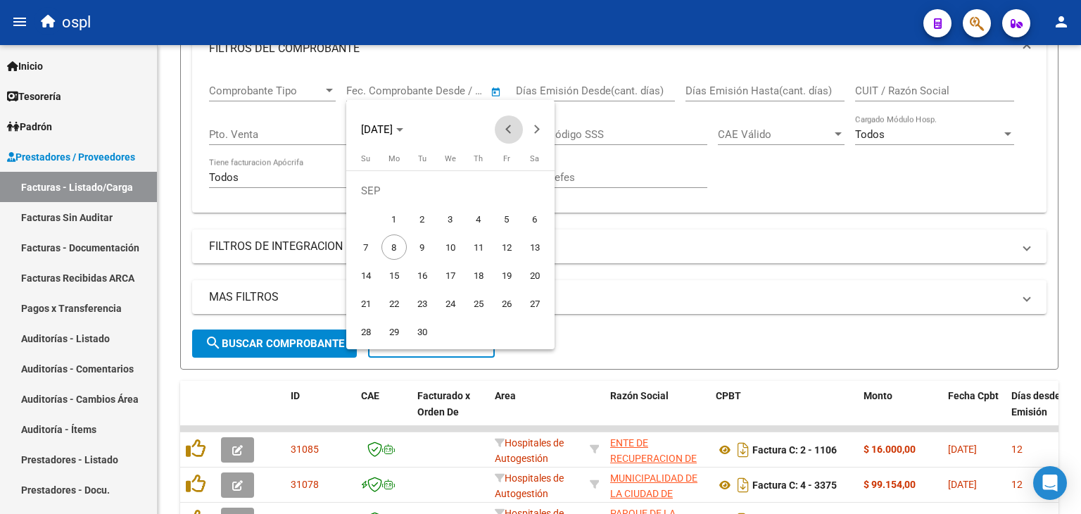
click at [507, 124] on span "Previous month" at bounding box center [509, 129] width 28 height 28
drag, startPoint x: 507, startPoint y: 201, endPoint x: 445, endPoint y: 214, distance: 63.4
click at [505, 202] on span "1" at bounding box center [506, 190] width 25 height 25
type input "[DATE]"
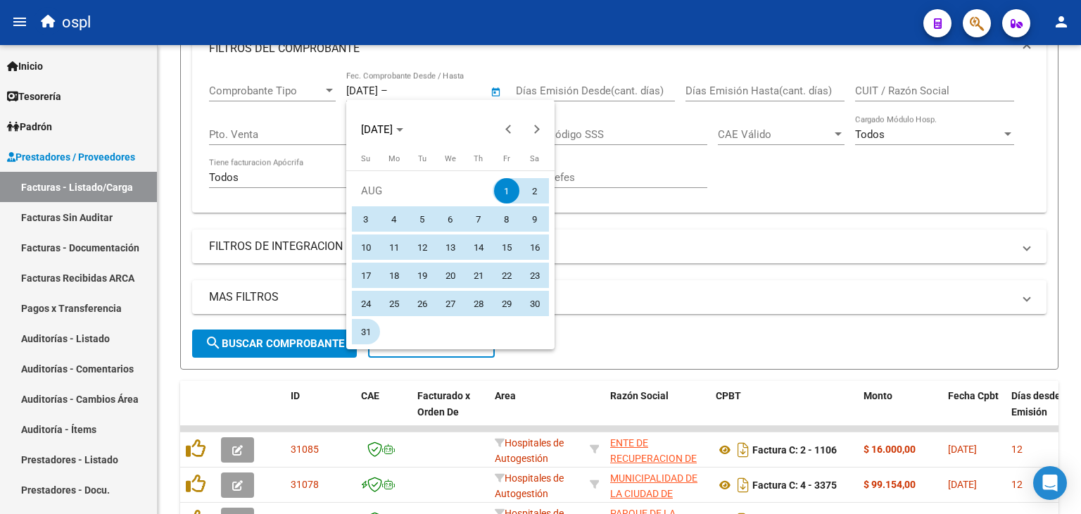
click at [372, 338] on span "31" at bounding box center [365, 331] width 25 height 25
type input "[DATE]"
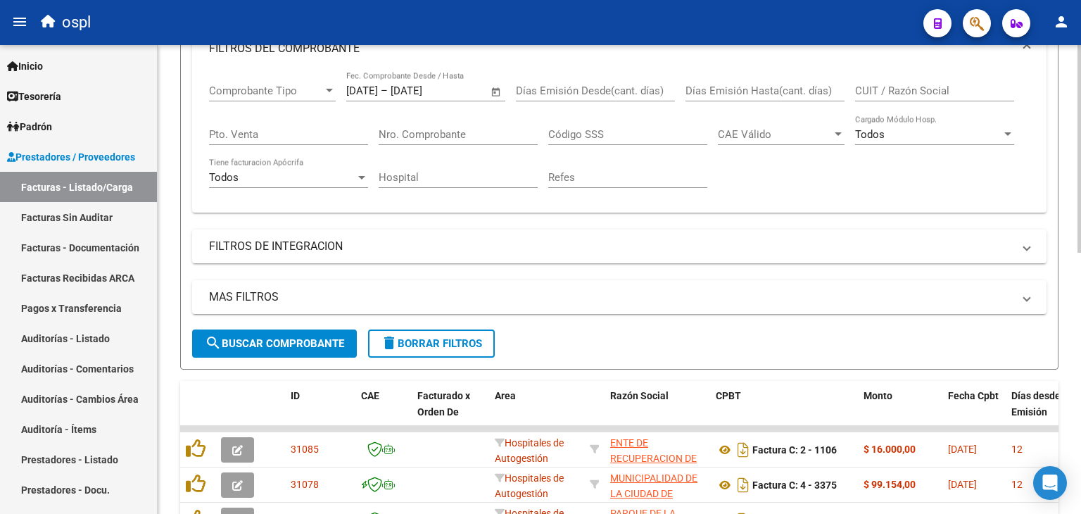
click at [321, 346] on span "search Buscar Comprobante" at bounding box center [274, 343] width 139 height 13
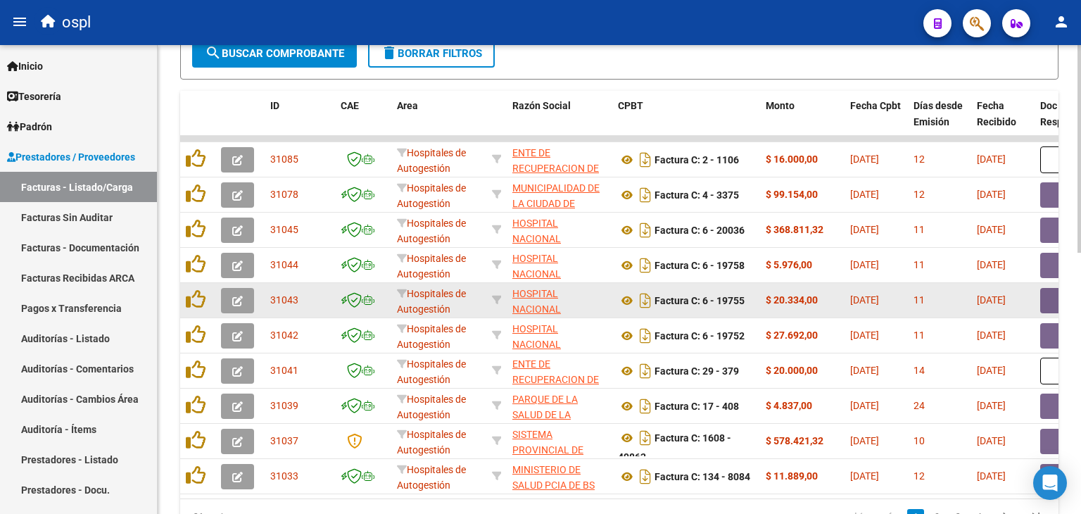
scroll to position [449, 0]
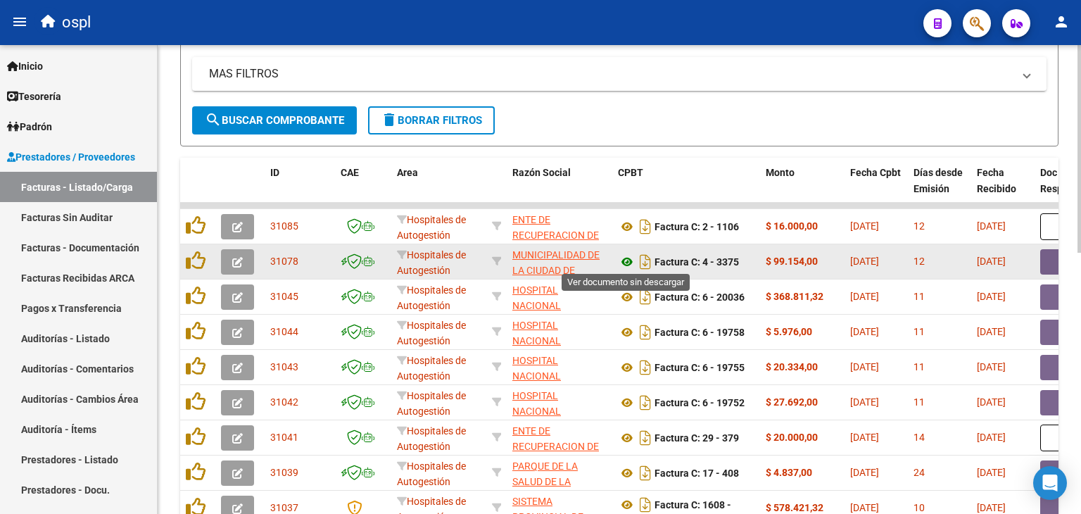
click at [631, 260] on icon at bounding box center [627, 261] width 18 height 17
click at [1046, 260] on button "button" at bounding box center [1062, 261] width 45 height 25
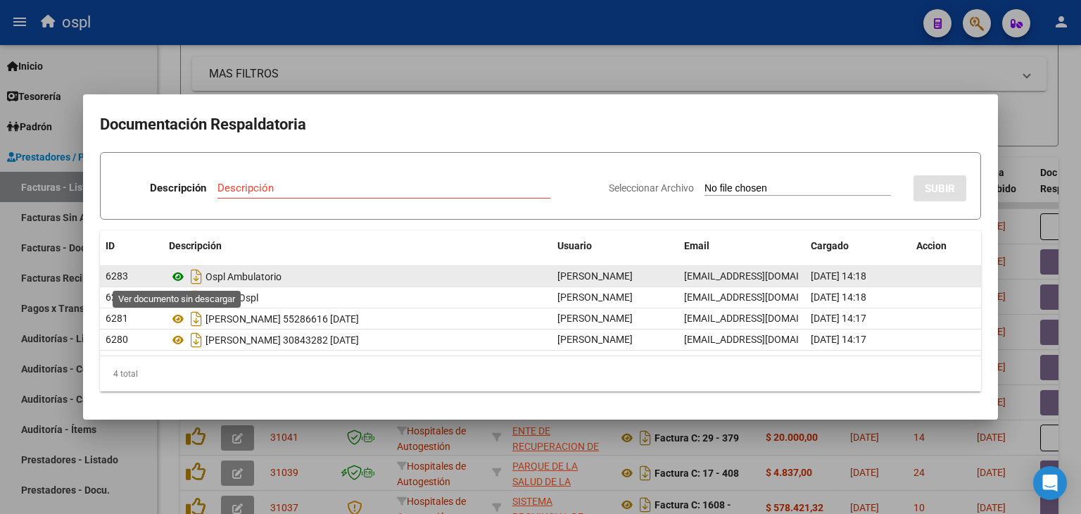
click at [179, 282] on icon at bounding box center [178, 276] width 18 height 17
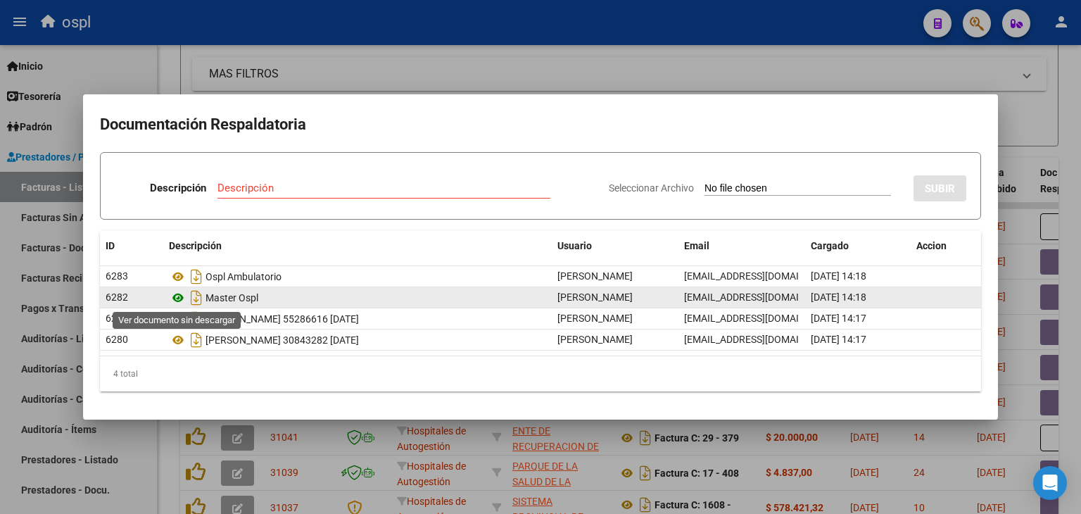
click at [185, 295] on icon at bounding box center [178, 297] width 18 height 17
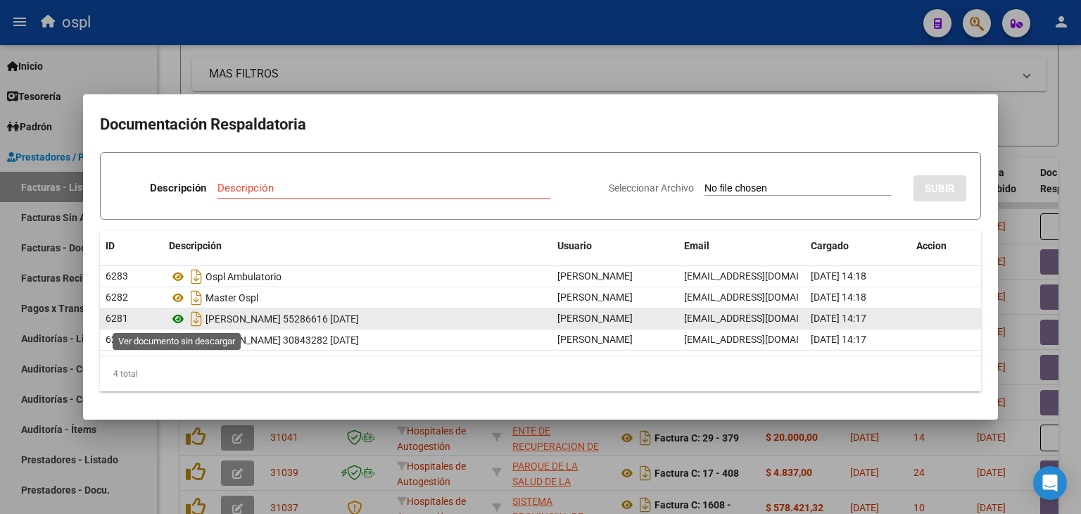
click at [175, 317] on icon at bounding box center [178, 318] width 18 height 17
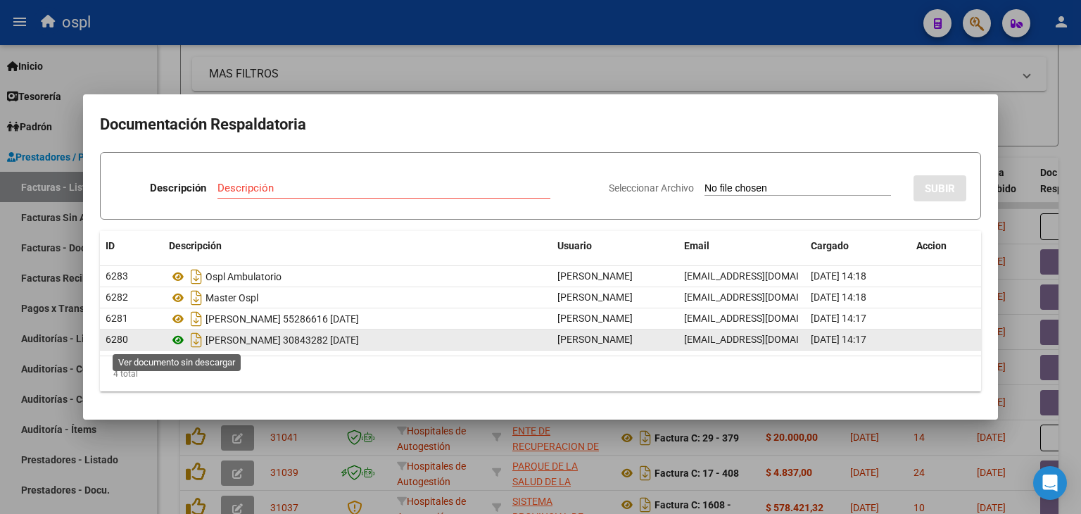
click at [184, 336] on icon at bounding box center [178, 339] width 18 height 17
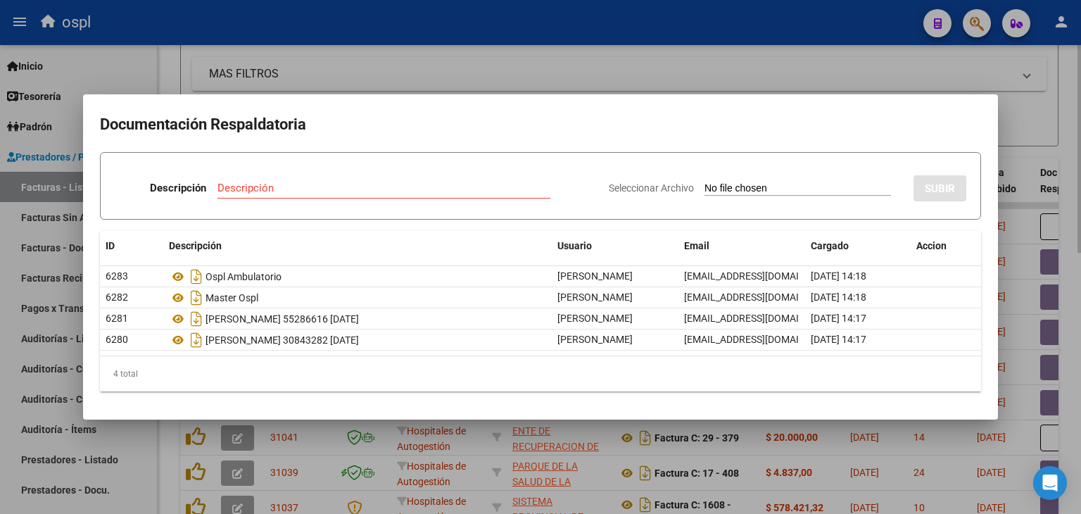
drag, startPoint x: 615, startPoint y: 60, endPoint x: 628, endPoint y: 80, distance: 24.4
click at [620, 64] on div at bounding box center [540, 257] width 1081 height 514
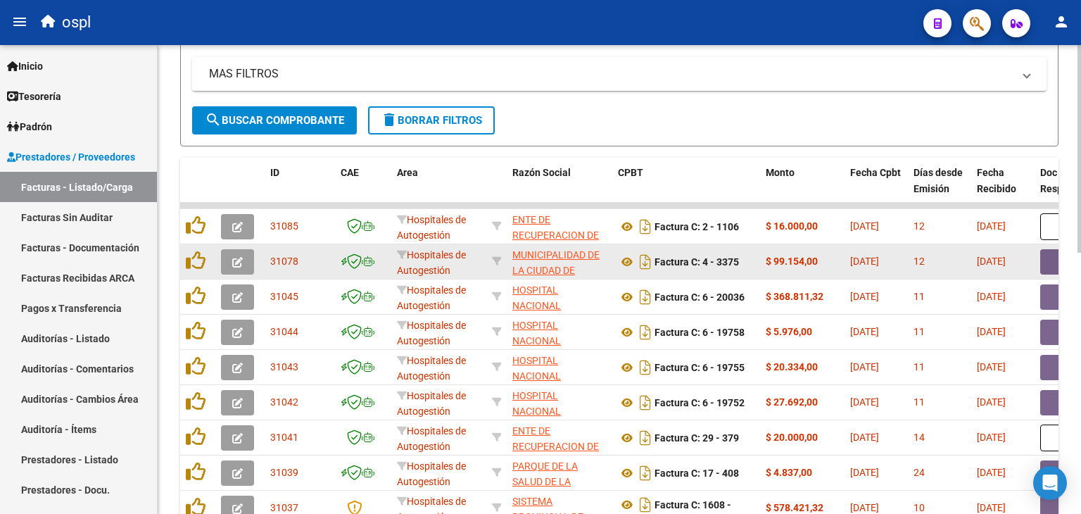
click at [243, 262] on button "button" at bounding box center [237, 261] width 33 height 25
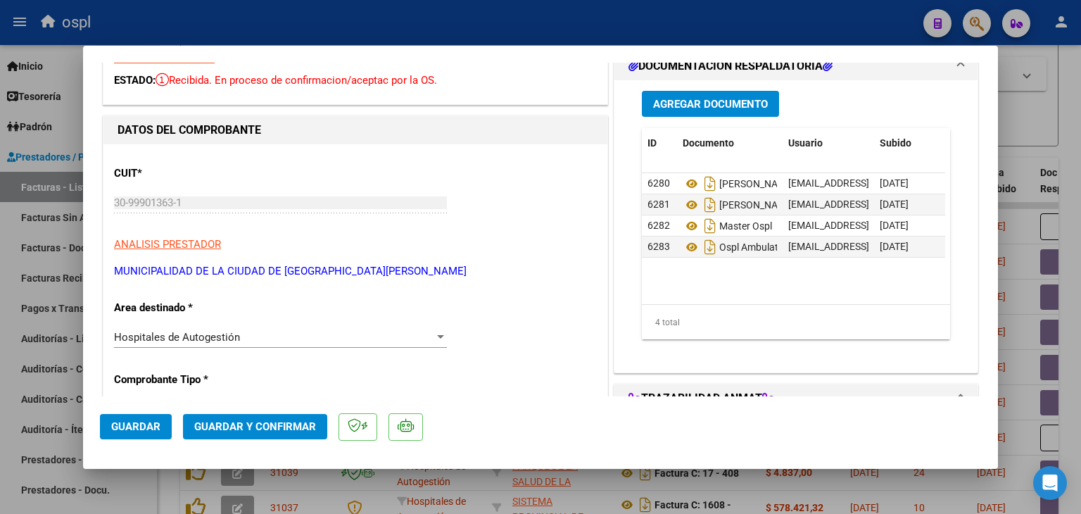
scroll to position [70, 0]
click at [236, 344] on div "Hospitales de Autogestión Seleccionar Area" at bounding box center [280, 336] width 333 height 21
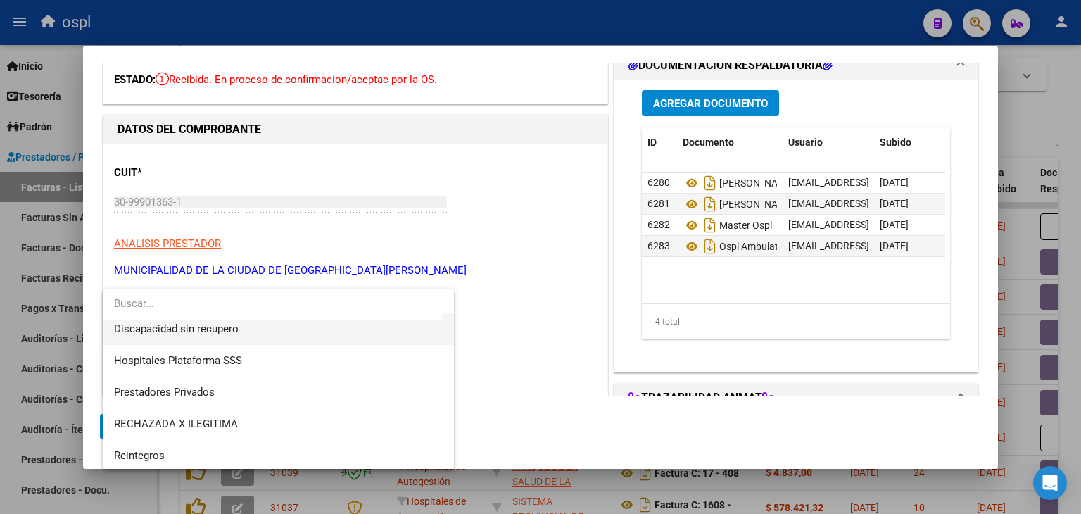
scroll to position [200, 0]
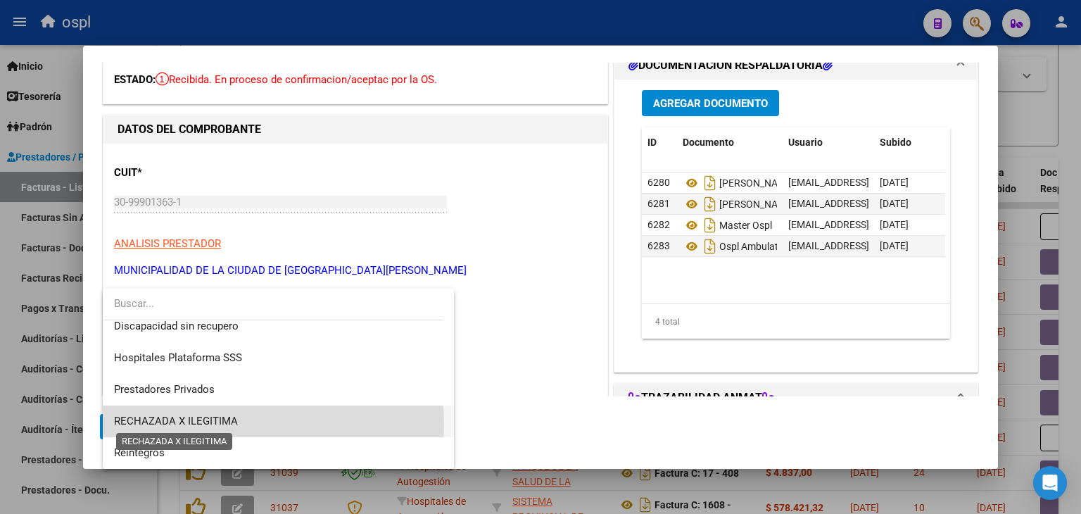
drag, startPoint x: 227, startPoint y: 423, endPoint x: 231, endPoint y: 415, distance: 8.5
click at [229, 419] on span "RECHAZADA X ILEGITIMA" at bounding box center [176, 420] width 124 height 13
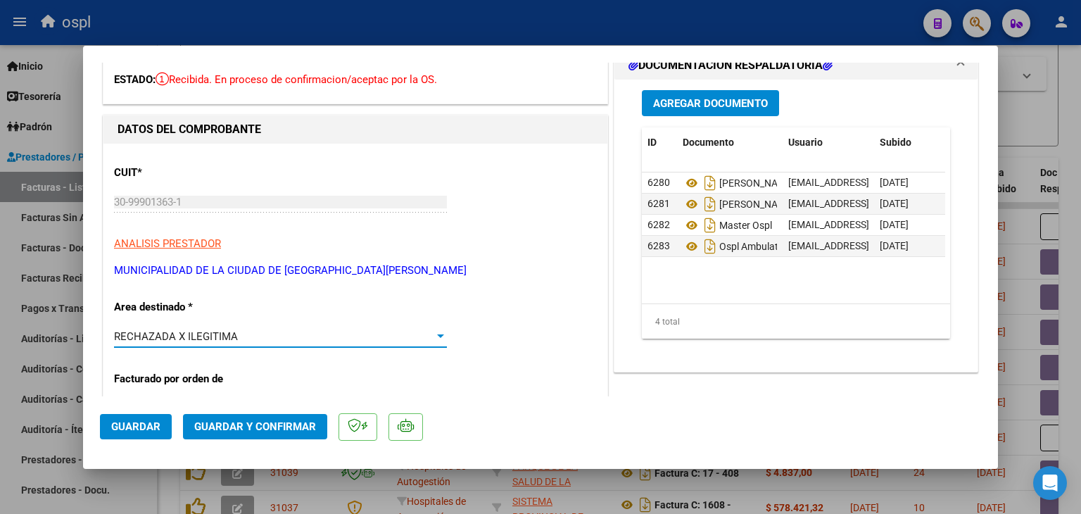
click at [241, 422] on span "Guardar y Confirmar" at bounding box center [255, 426] width 122 height 13
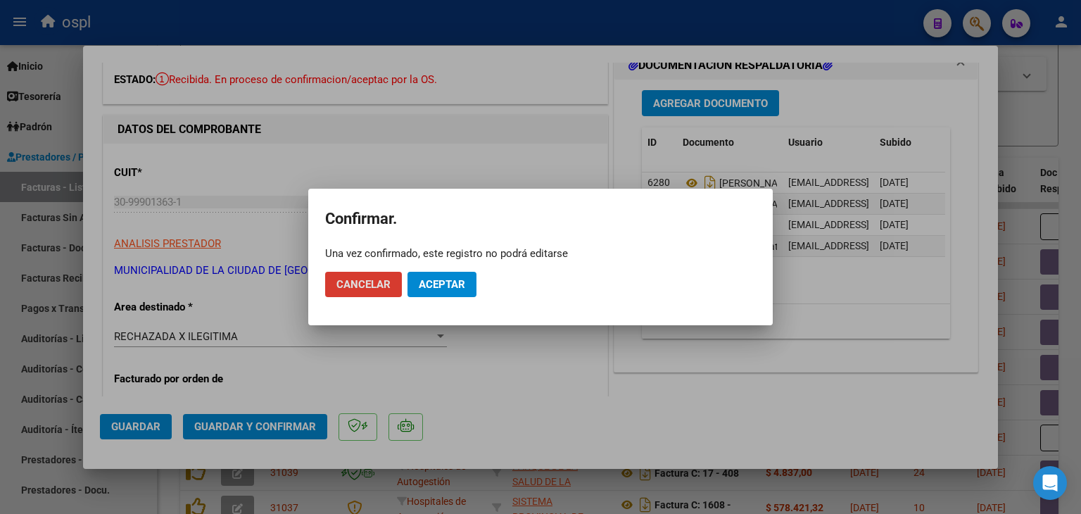
click at [442, 279] on button "Aceptar" at bounding box center [441, 284] width 69 height 25
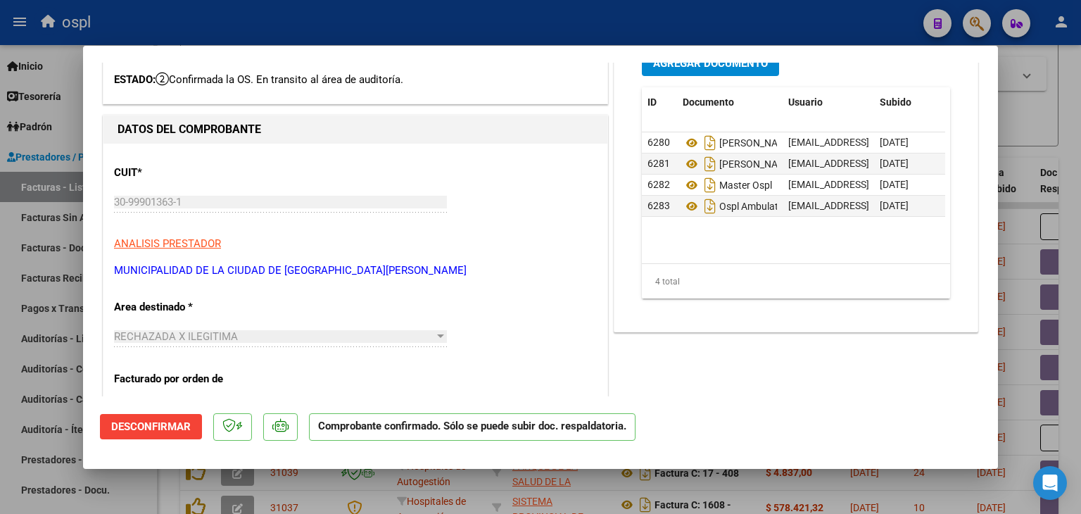
drag, startPoint x: 26, startPoint y: 272, endPoint x: 41, endPoint y: 232, distance: 43.4
click at [27, 269] on div at bounding box center [540, 257] width 1081 height 514
type input "$ 0,00"
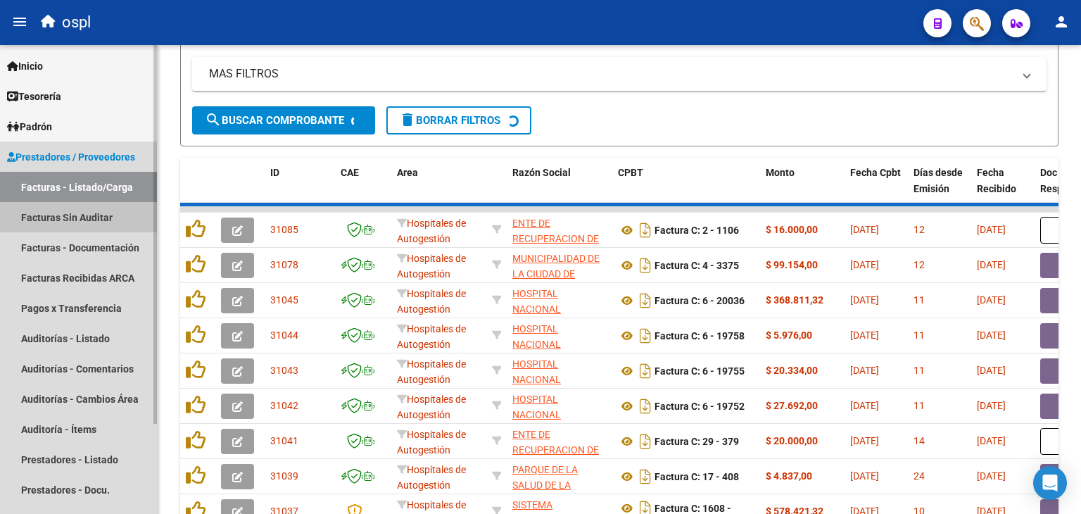
click at [53, 215] on link "Facturas Sin Auditar" at bounding box center [78, 217] width 157 height 30
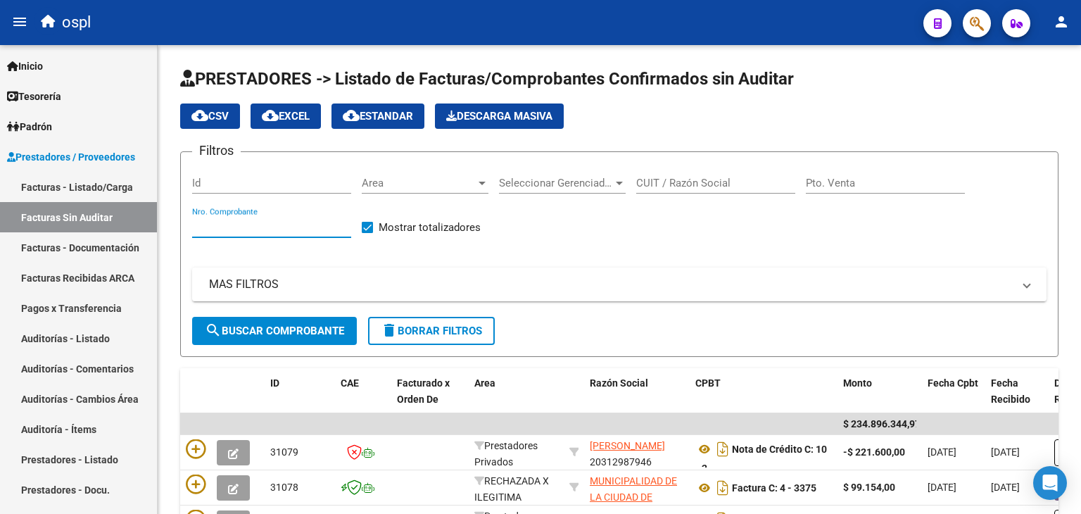
click at [286, 225] on input "Nro. Comprobante" at bounding box center [271, 226] width 159 height 13
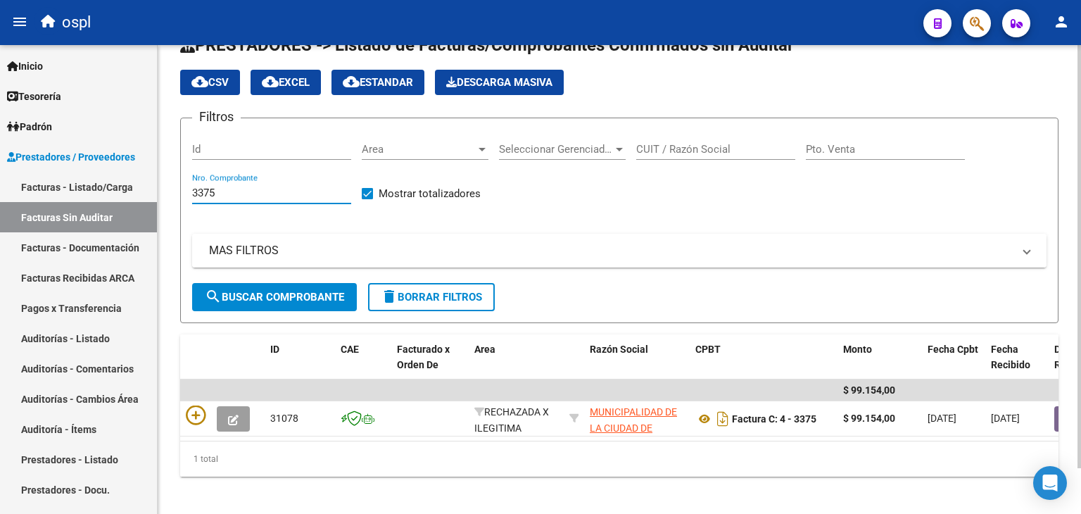
scroll to position [51, 0]
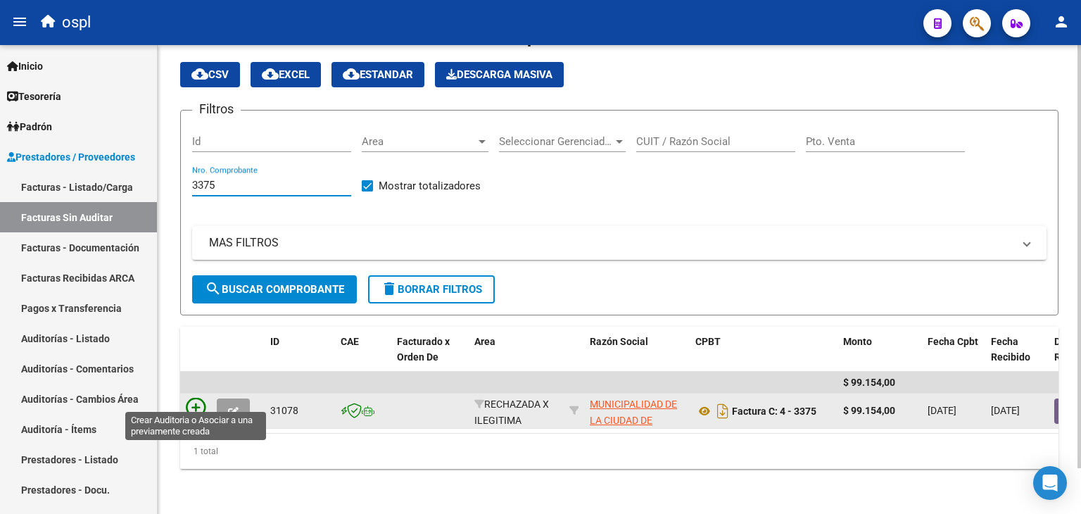
type input "3375"
click at [200, 398] on icon at bounding box center [196, 408] width 20 height 20
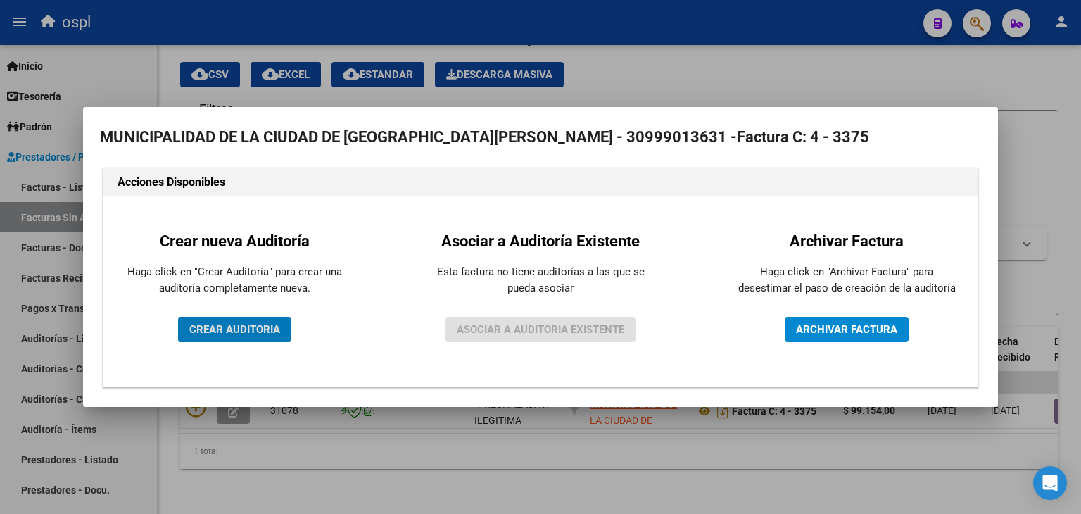
click at [228, 322] on button "CREAR AUDITORIA" at bounding box center [234, 329] width 113 height 25
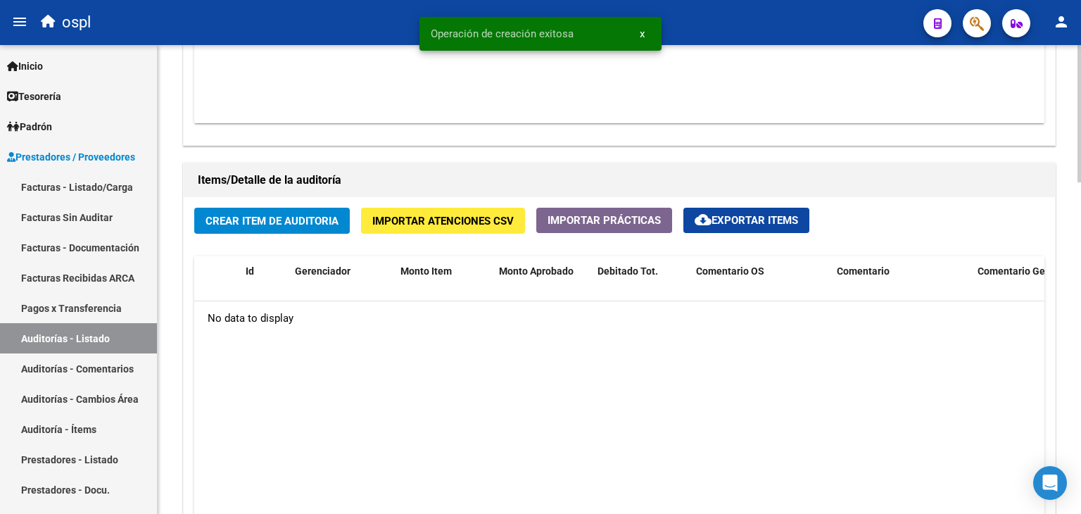
scroll to position [985, 0]
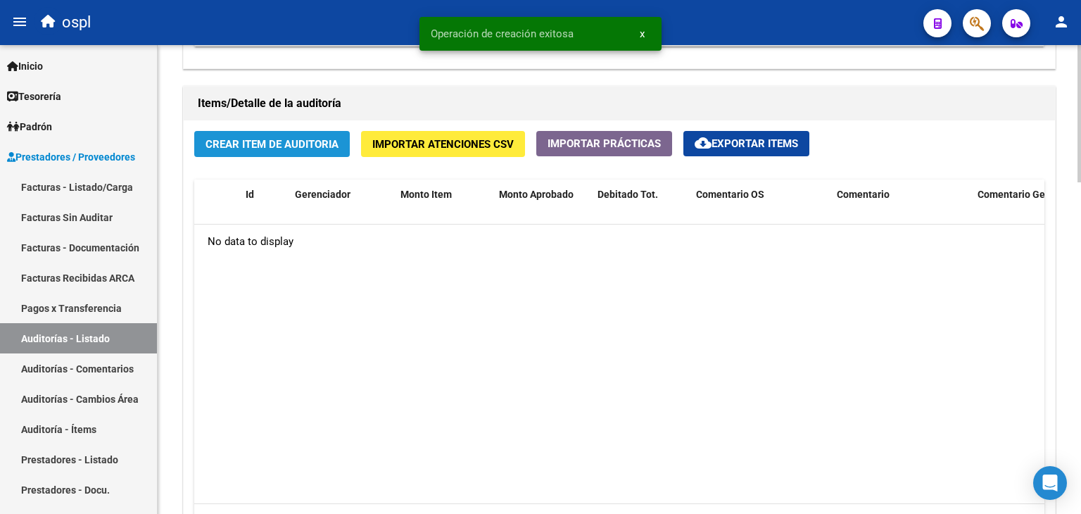
click at [308, 139] on span "Crear Item de Auditoria" at bounding box center [271, 144] width 133 height 13
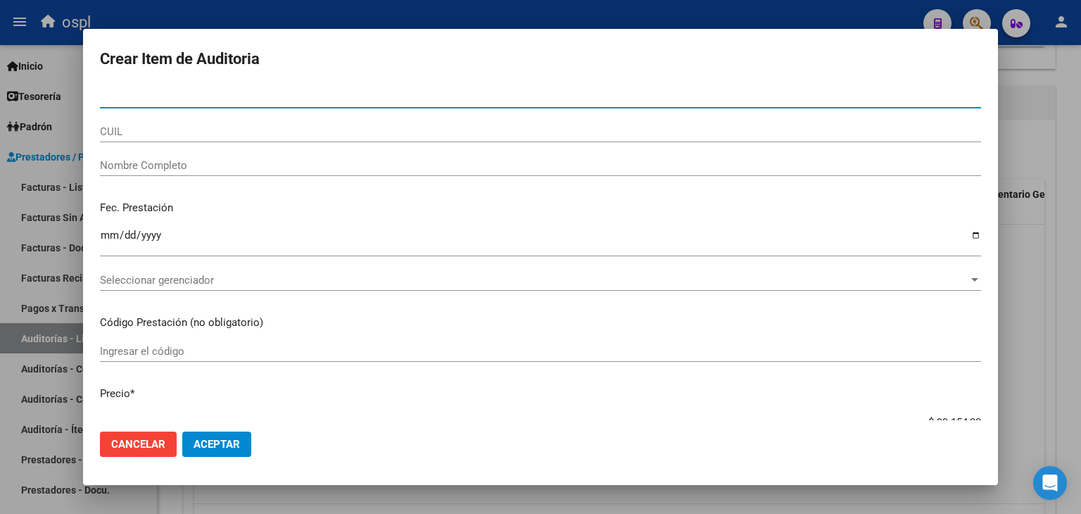
click at [156, 170] on input "Nombre Completo" at bounding box center [540, 165] width 881 height 13
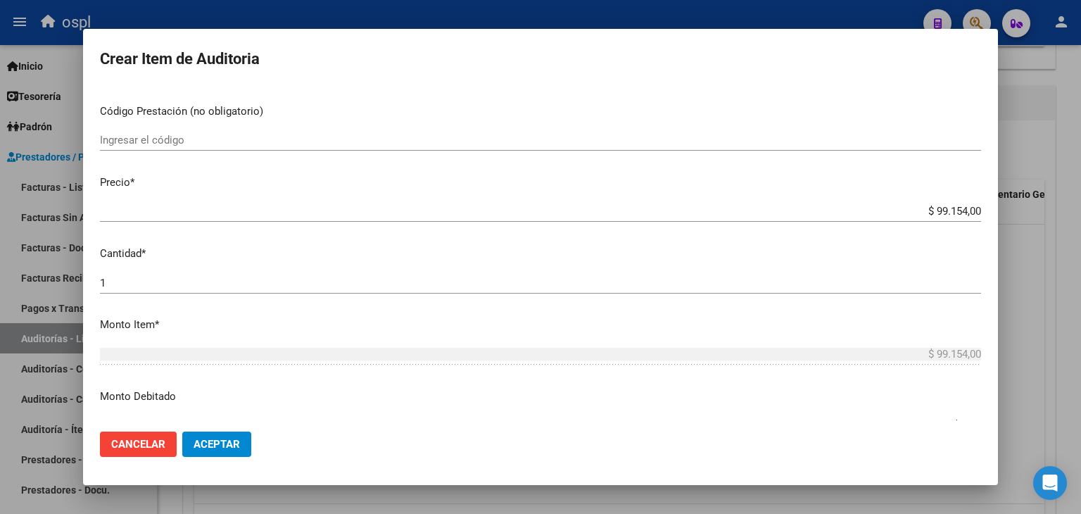
scroll to position [422, 0]
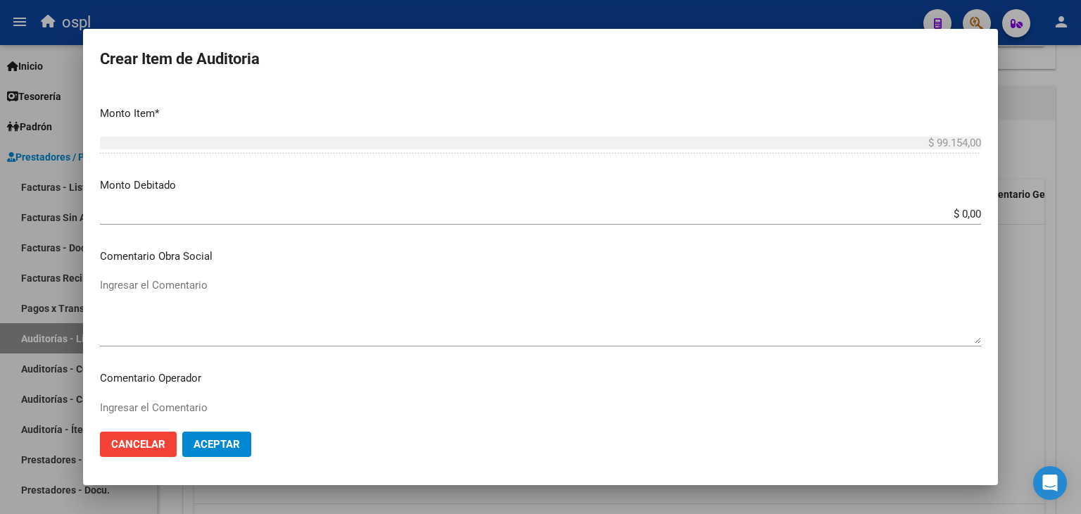
type input "TODOS"
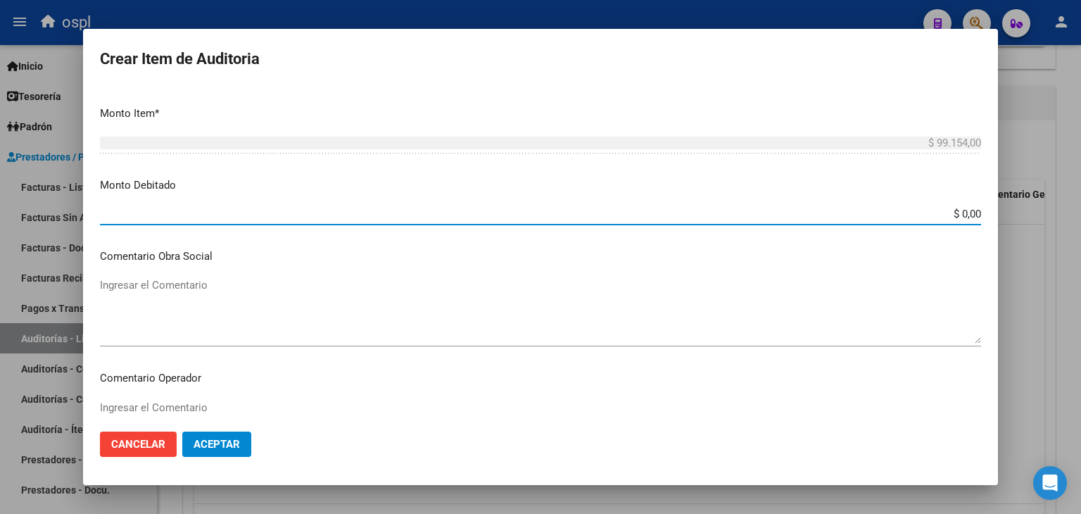
drag, startPoint x: 932, startPoint y: 215, endPoint x: 985, endPoint y: 223, distance: 54.1
click at [985, 223] on mat-dialog-content "Nro Documento CUIL TODOS Nombre Completo Fec. Prestación Ingresar la fecha Sele…" at bounding box center [540, 254] width 915 height 334
type input "$ 99.154,00"
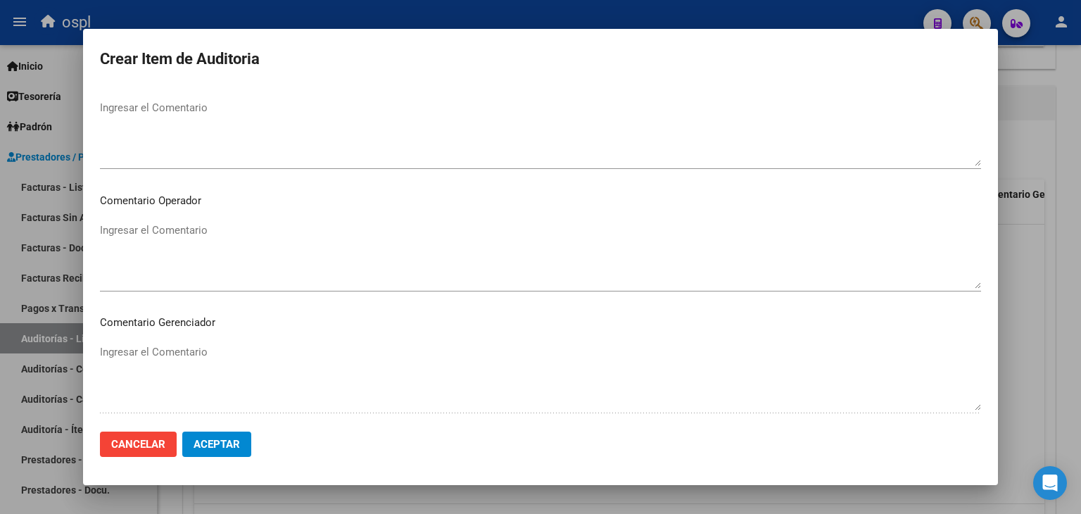
scroll to position [633, 0]
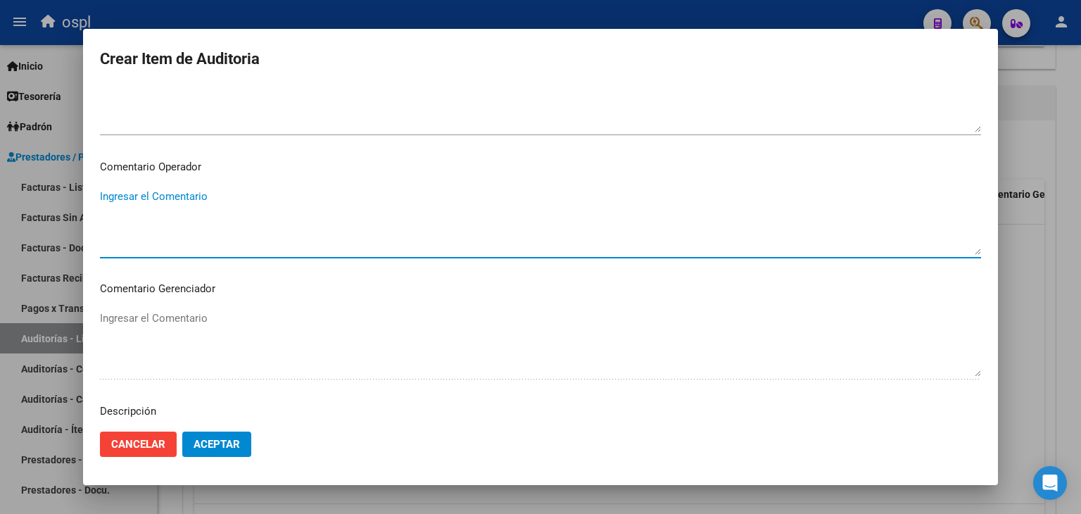
click at [237, 212] on textarea "Ingresar el Comentario" at bounding box center [540, 222] width 881 height 66
type textarea "RECHAZADA NO FALTA DE DNI ADJUNTO"
click at [235, 443] on span "Aceptar" at bounding box center [217, 444] width 46 height 13
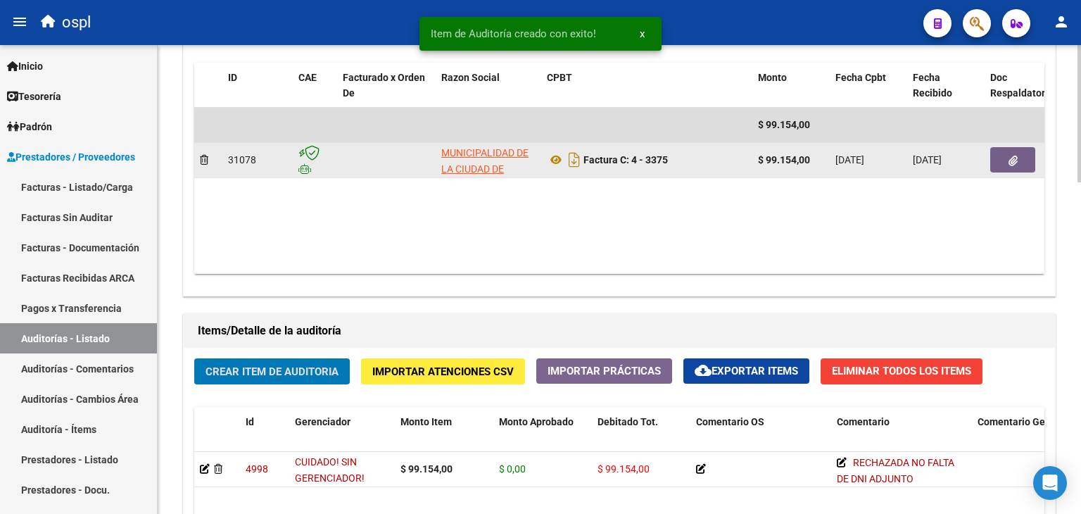
scroll to position [639, 0]
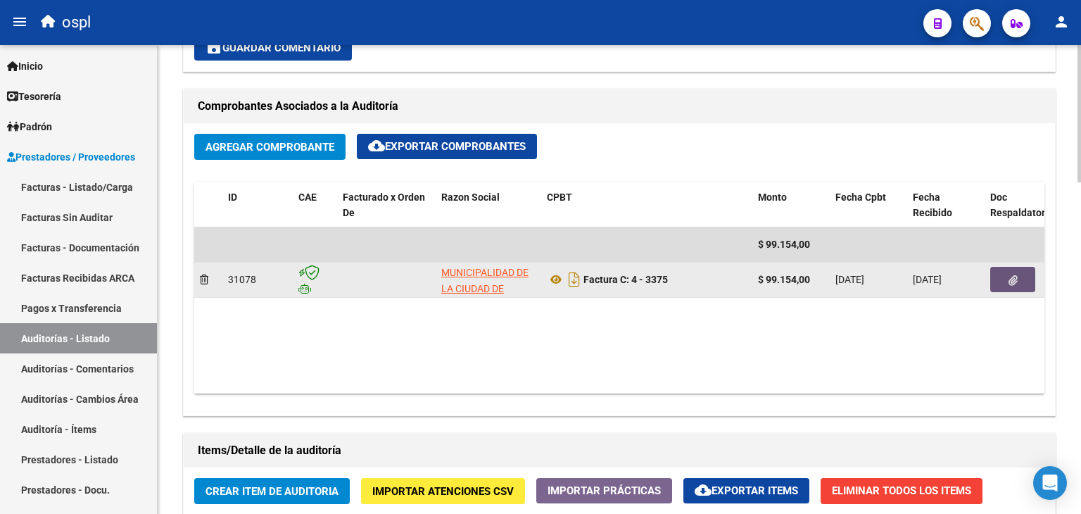
click at [1020, 277] on button "button" at bounding box center [1012, 279] width 45 height 25
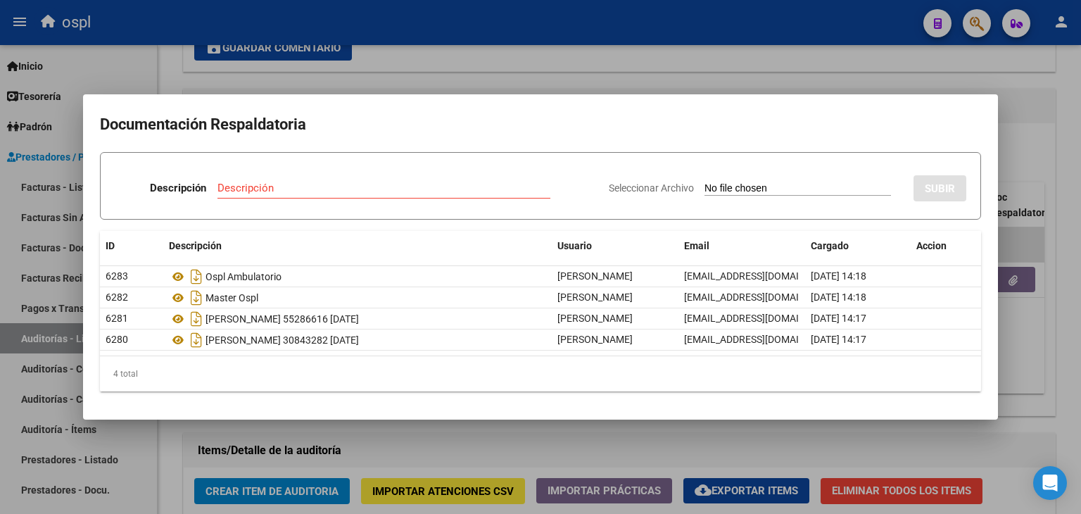
click at [709, 187] on input "Seleccionar Archivo" at bounding box center [797, 188] width 186 height 13
type input "C:\fakepath\RECHAZO X ILEGITIMA - FC 3375.pdf"
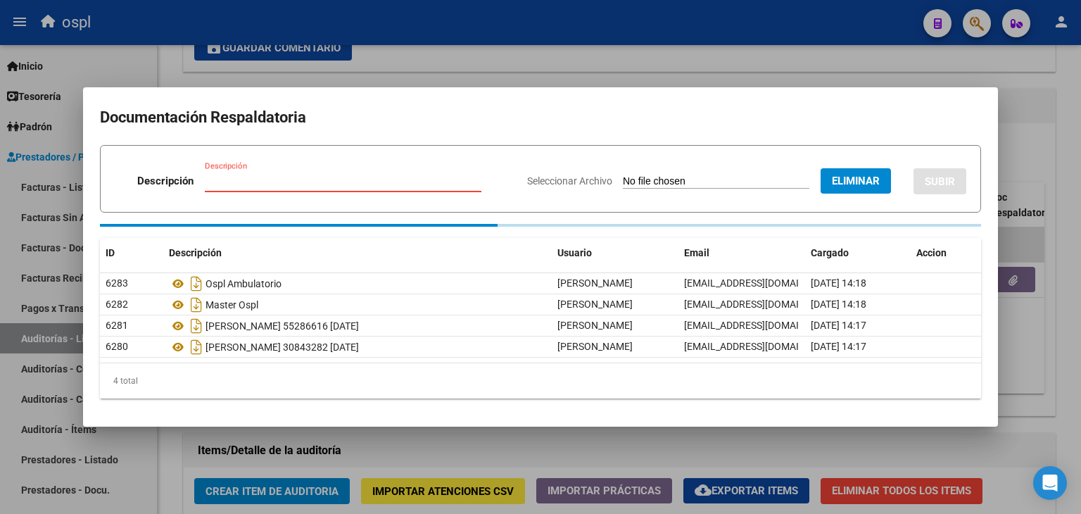
click at [342, 180] on input "Descripción" at bounding box center [343, 181] width 277 height 13
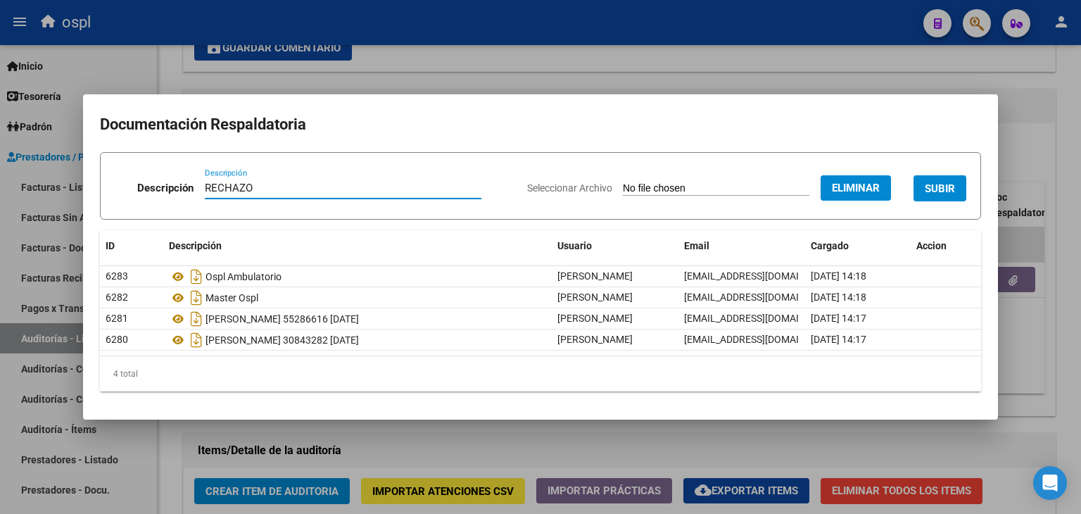
type input "RECHAZO"
click at [943, 186] on span "SUBIR" at bounding box center [940, 188] width 30 height 13
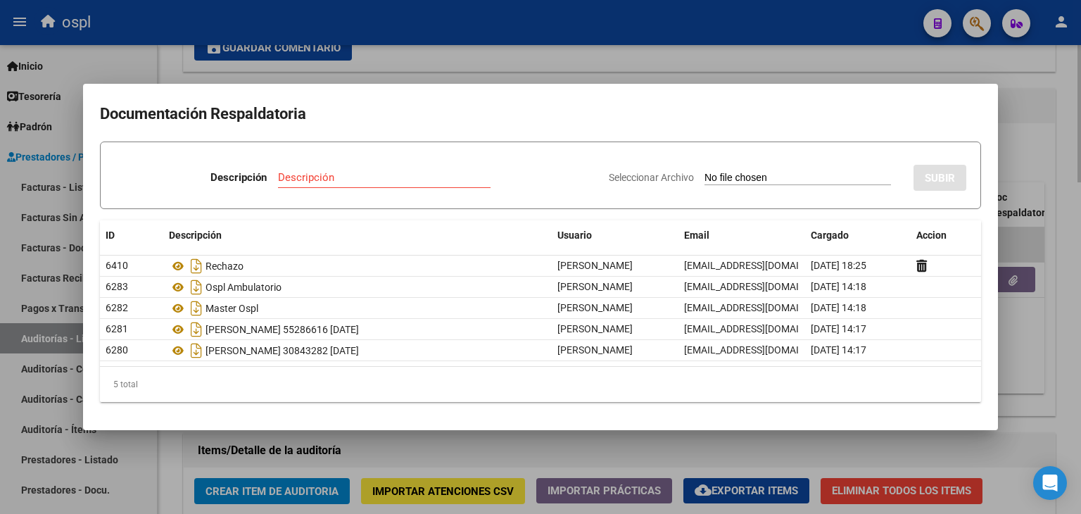
drag, startPoint x: 483, startPoint y: 20, endPoint x: 521, endPoint y: 91, distance: 79.6
click at [484, 23] on div at bounding box center [540, 257] width 1081 height 514
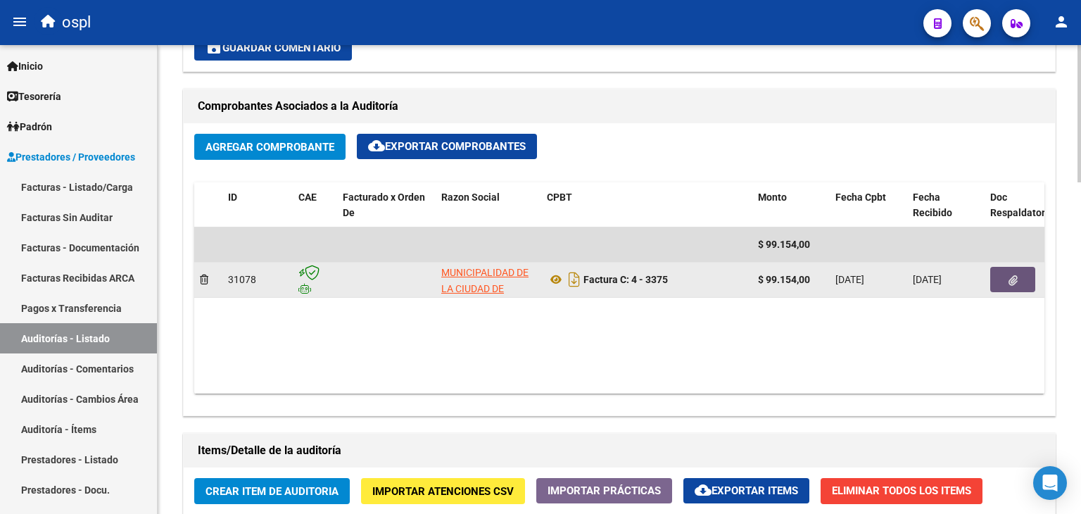
click at [1013, 278] on icon "button" at bounding box center [1012, 280] width 9 height 11
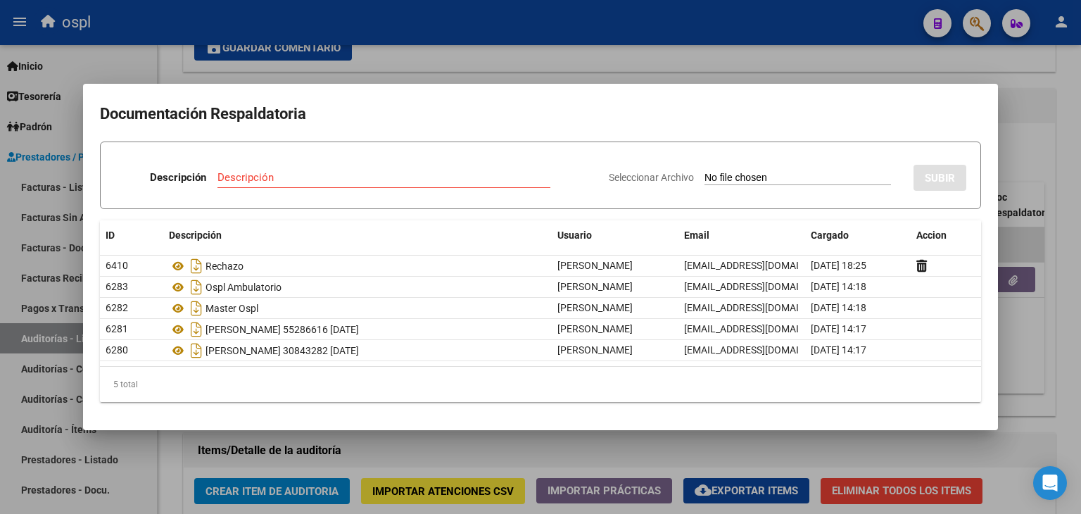
click at [606, 60] on div at bounding box center [540, 257] width 1081 height 514
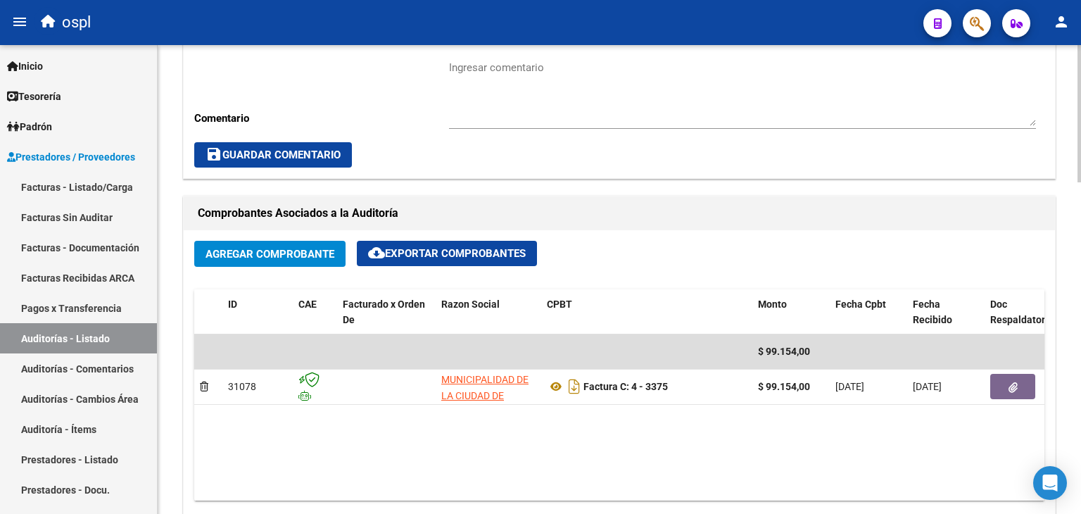
scroll to position [428, 0]
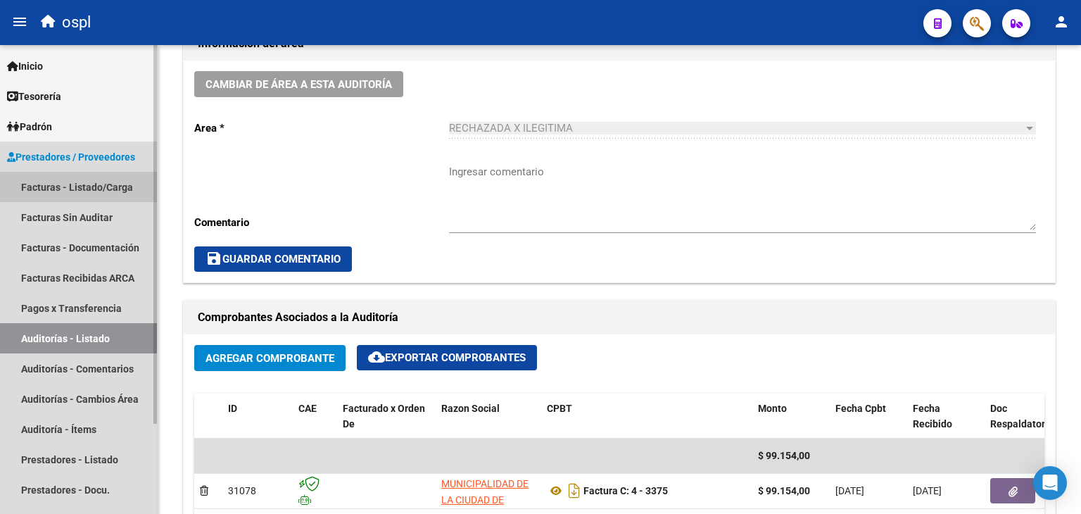
click at [113, 192] on link "Facturas - Listado/Carga" at bounding box center [78, 187] width 157 height 30
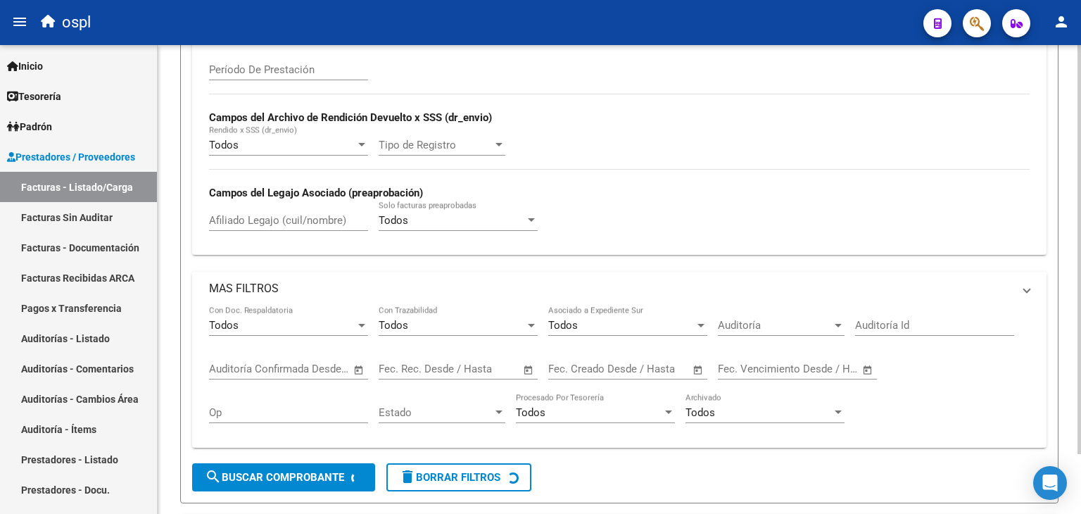
scroll to position [68, 0]
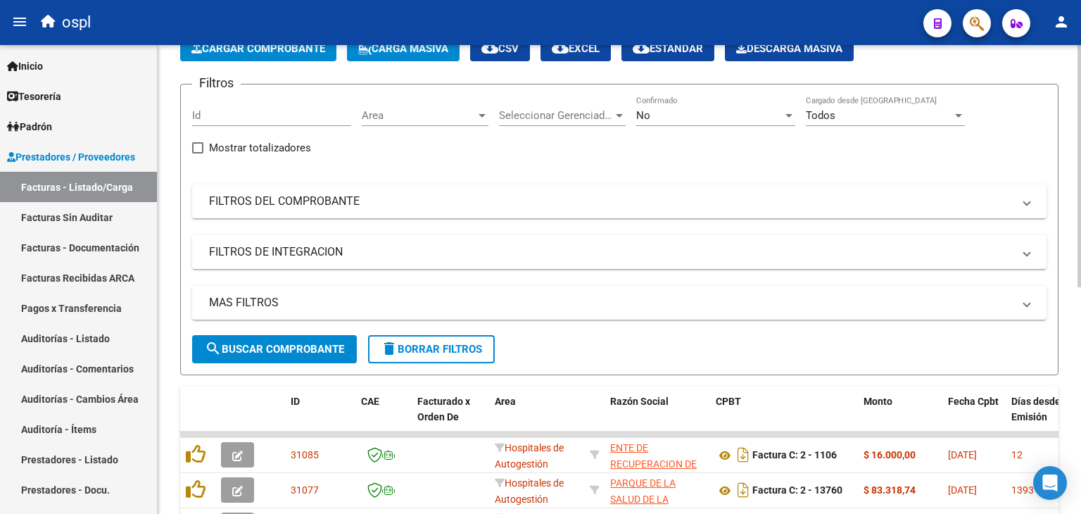
click at [459, 473] on datatable-body-cell at bounding box center [450, 490] width 77 height 34
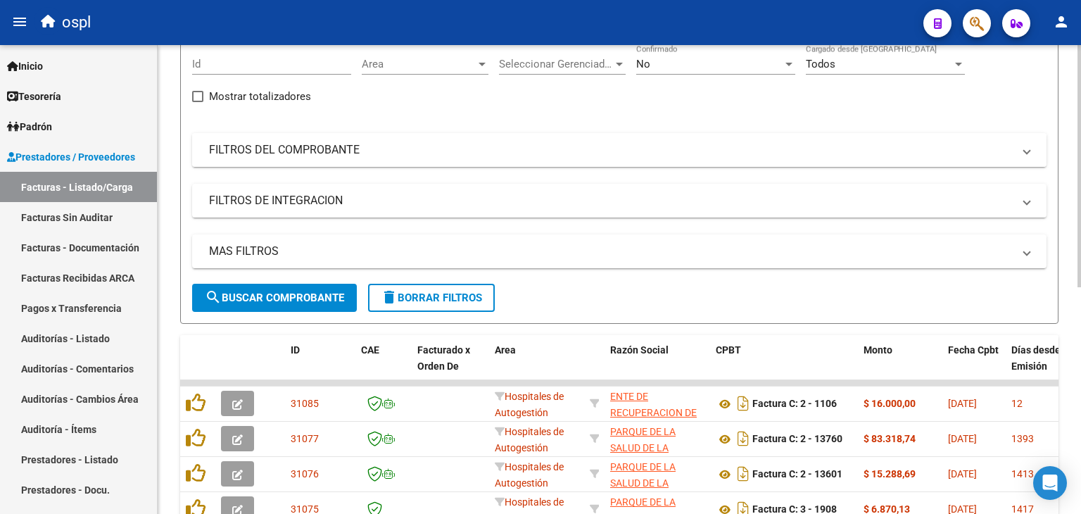
scroll to position [76, 0]
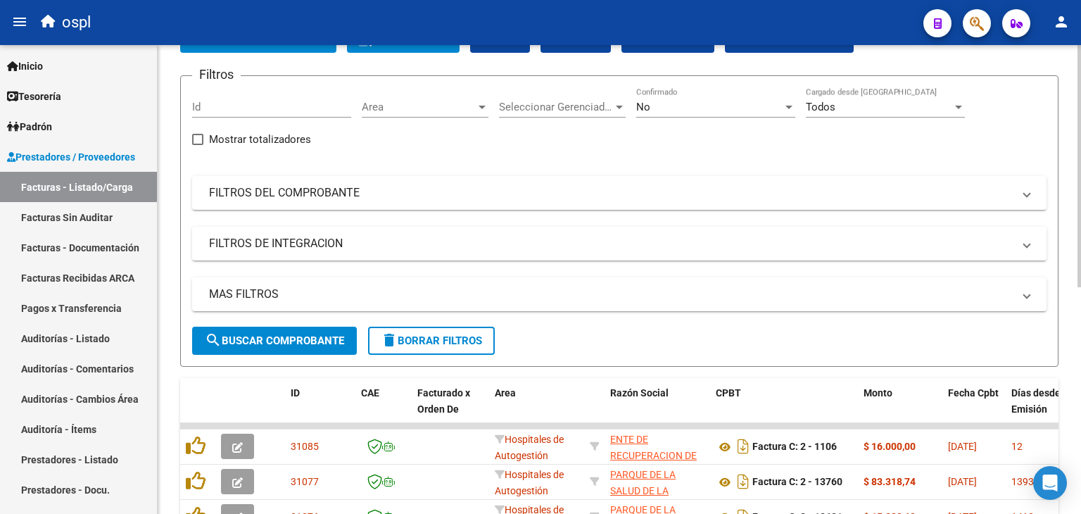
click at [428, 108] on span "Area" at bounding box center [419, 107] width 114 height 13
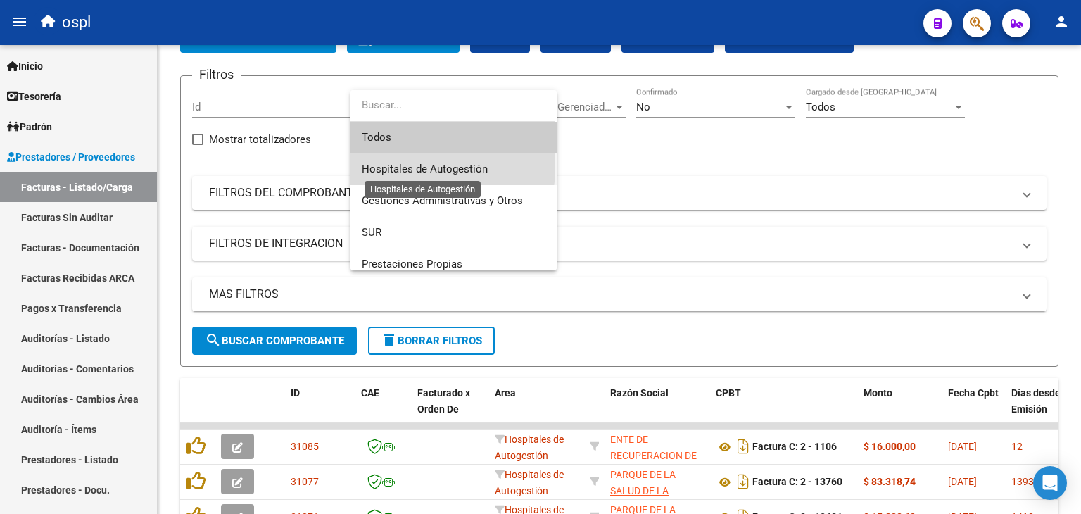
click at [410, 167] on span "Hospitales de Autogestión" at bounding box center [425, 169] width 126 height 13
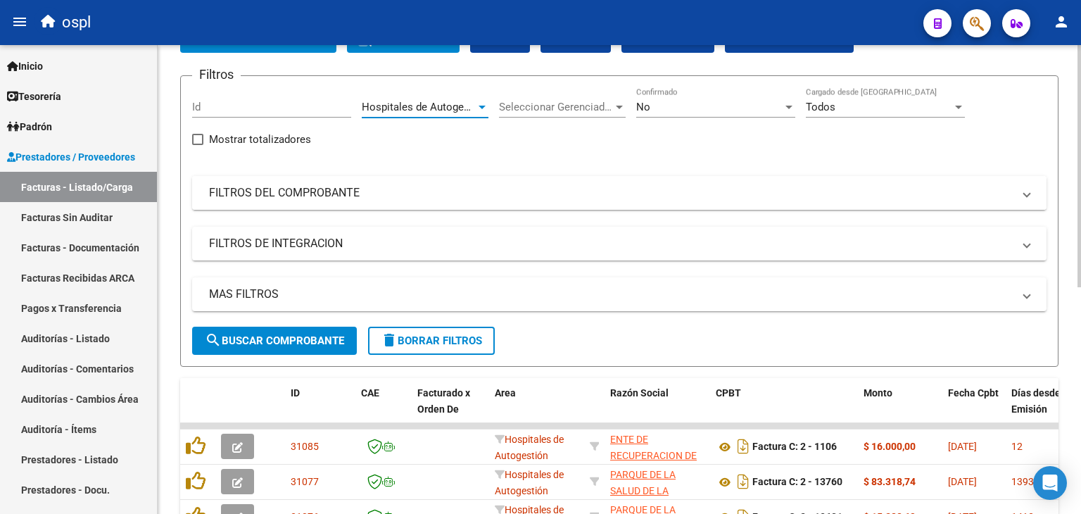
click at [324, 202] on mat-expansion-panel-header "FILTROS DEL COMPROBANTE" at bounding box center [619, 193] width 854 height 34
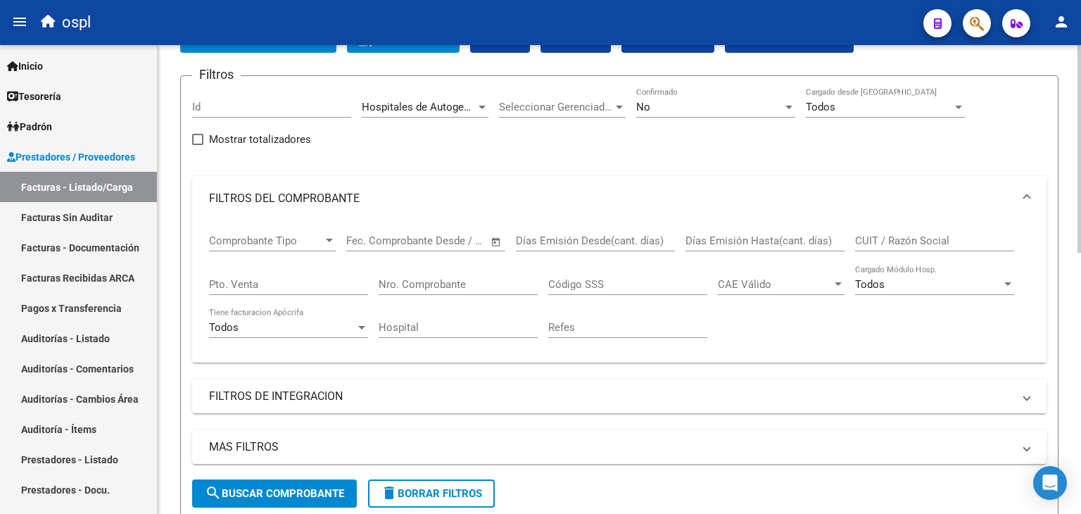
click at [493, 239] on span "Open calendar" at bounding box center [496, 241] width 34 height 34
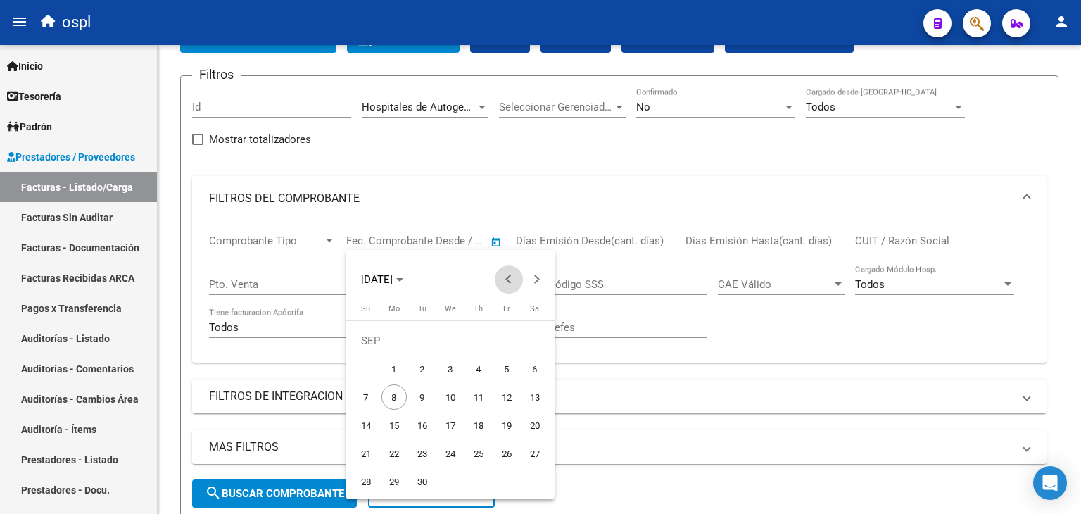
click at [507, 279] on button "Previous month" at bounding box center [509, 279] width 28 height 28
click at [500, 342] on span "1" at bounding box center [506, 340] width 25 height 25
type input "[DATE]"
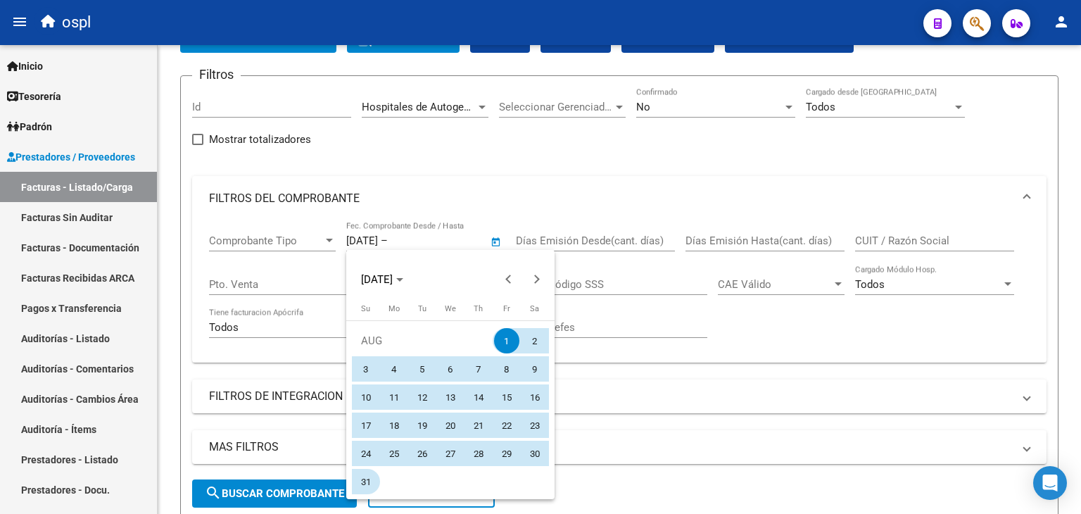
click at [366, 485] on span "31" at bounding box center [365, 481] width 25 height 25
type input "[DATE]"
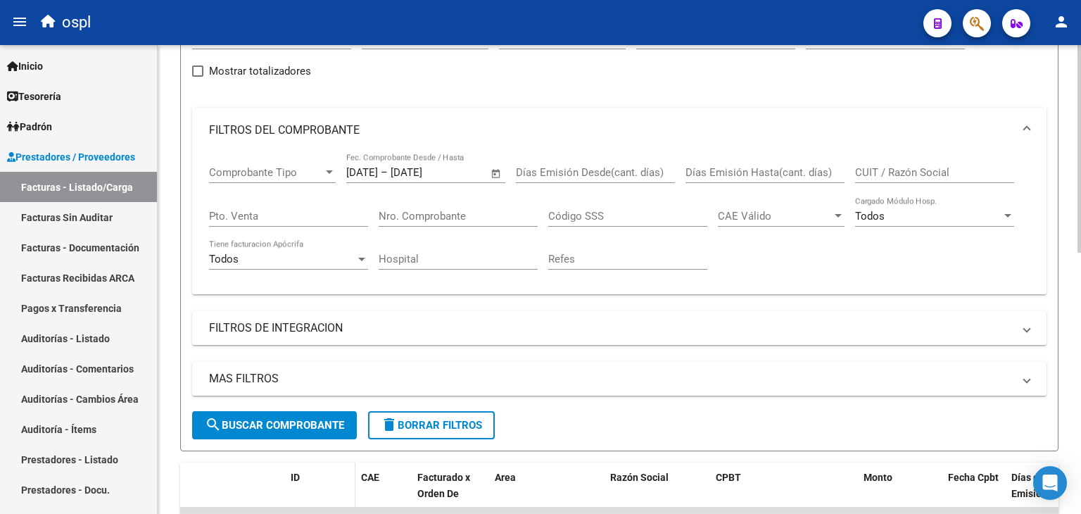
scroll to position [217, 0]
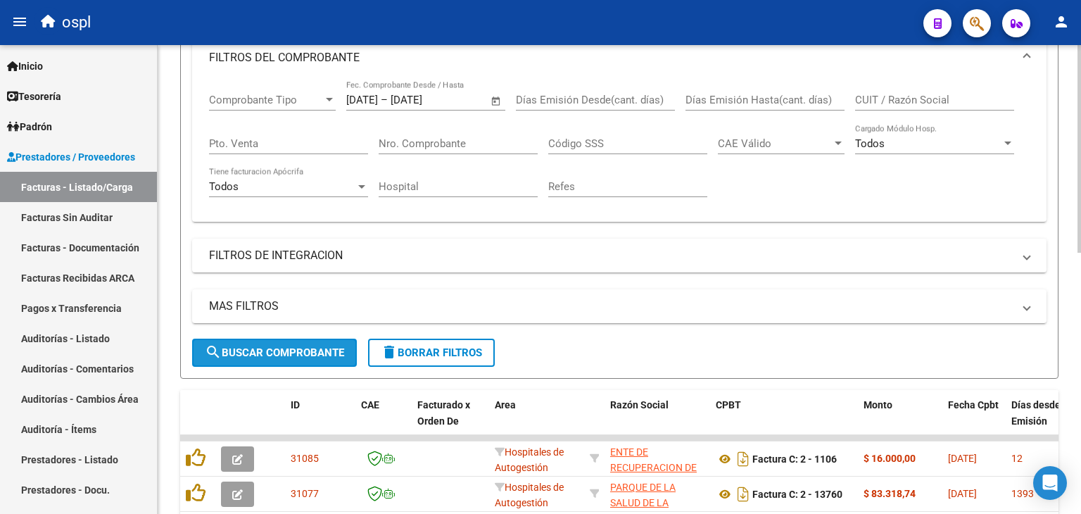
click at [285, 349] on span "search Buscar Comprobante" at bounding box center [274, 352] width 139 height 13
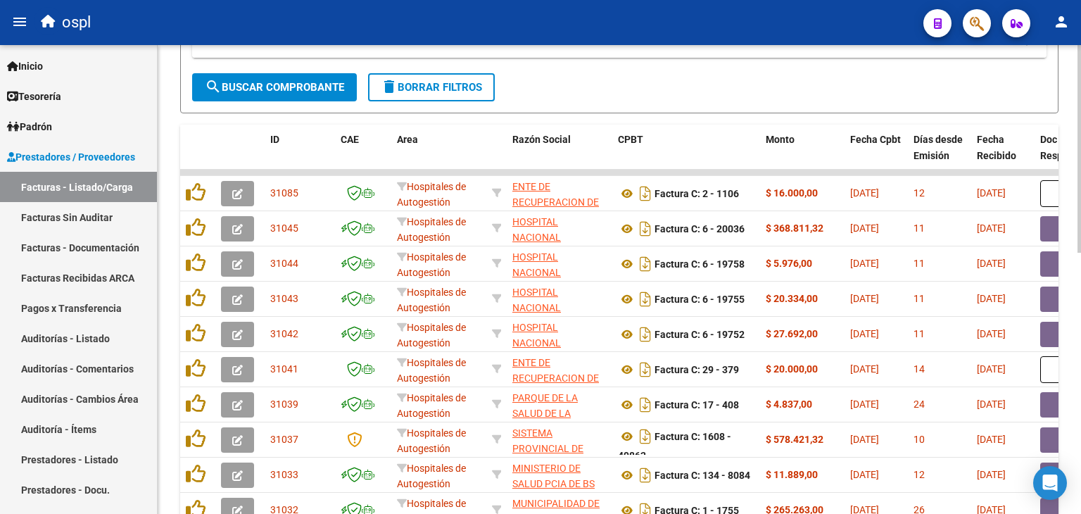
scroll to position [498, 0]
